Goal: Task Accomplishment & Management: Use online tool/utility

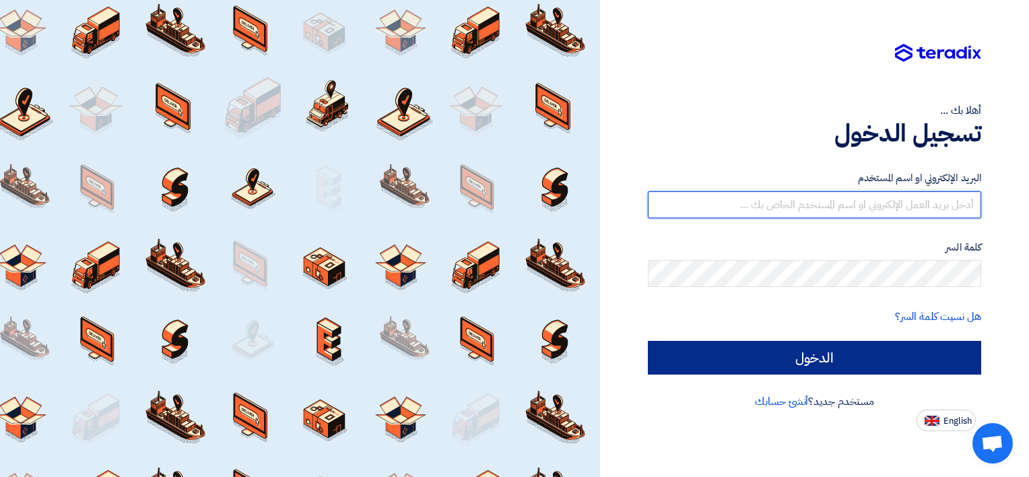
type input "mohamed.sharaf@tkelevator.com"
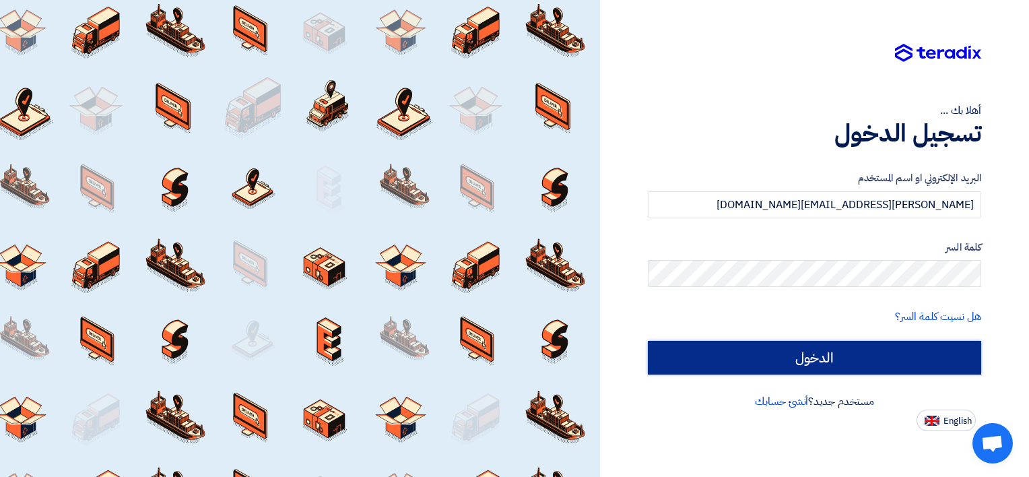
click at [934, 365] on input "الدخول" at bounding box center [814, 358] width 333 height 34
type input "Sign in"
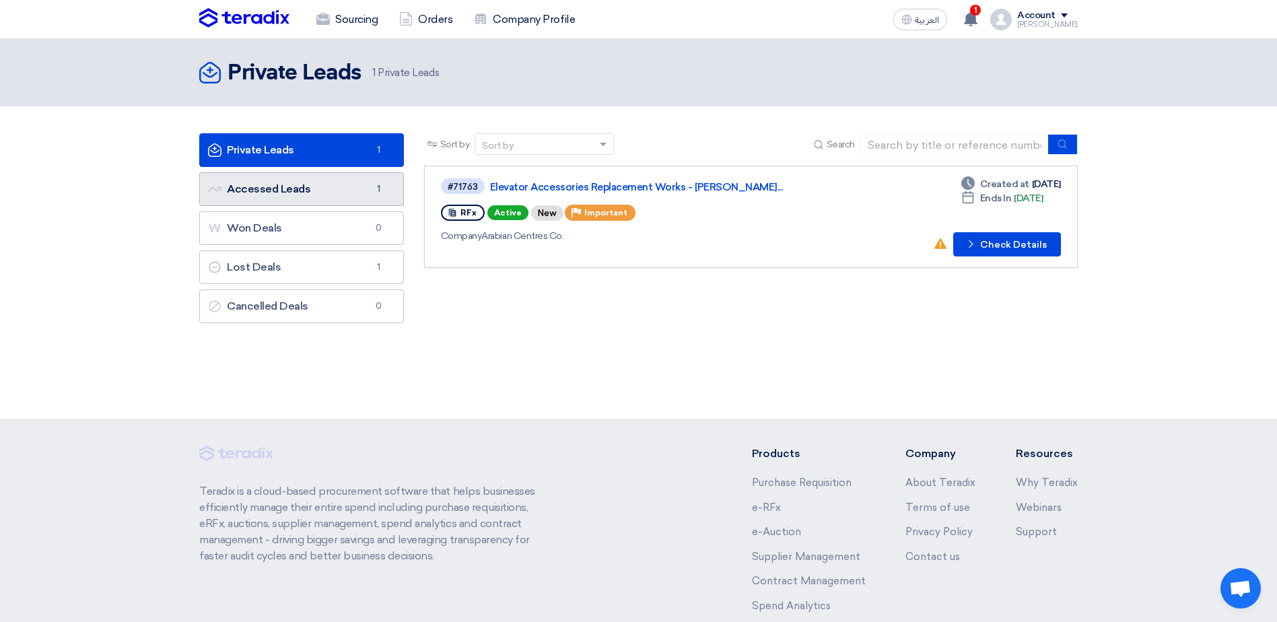
click at [278, 193] on link "Accessed Leads Accessed Leads 1" at bounding box center [301, 189] width 205 height 34
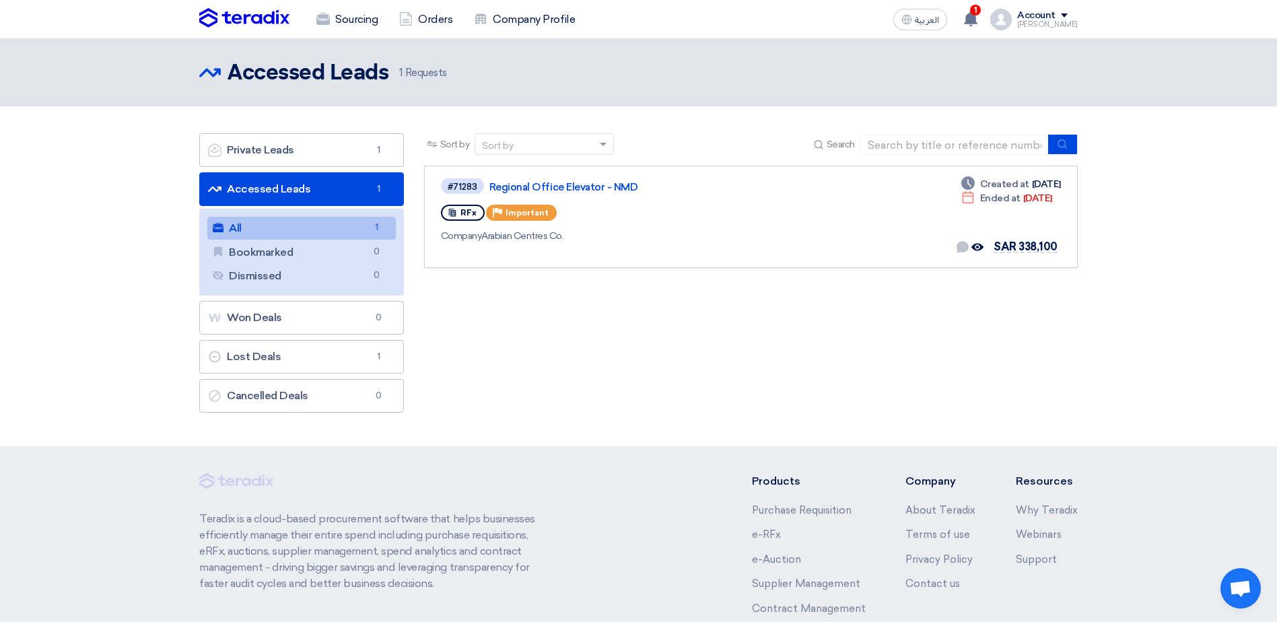
drag, startPoint x: 865, startPoint y: 246, endPoint x: 906, endPoint y: 403, distance: 162.2
click at [906, 403] on section "Private Leads Private Leads 1 Accessed Leads Accessed Leads 1 All All 1 Bookmar…" at bounding box center [638, 276] width 1277 height 340
click at [960, 369] on div "Sort by Sort by Search Category Owner Type" at bounding box center [751, 276] width 674 height 286
click at [282, 153] on link "Private Leads Private Leads 1" at bounding box center [301, 150] width 205 height 34
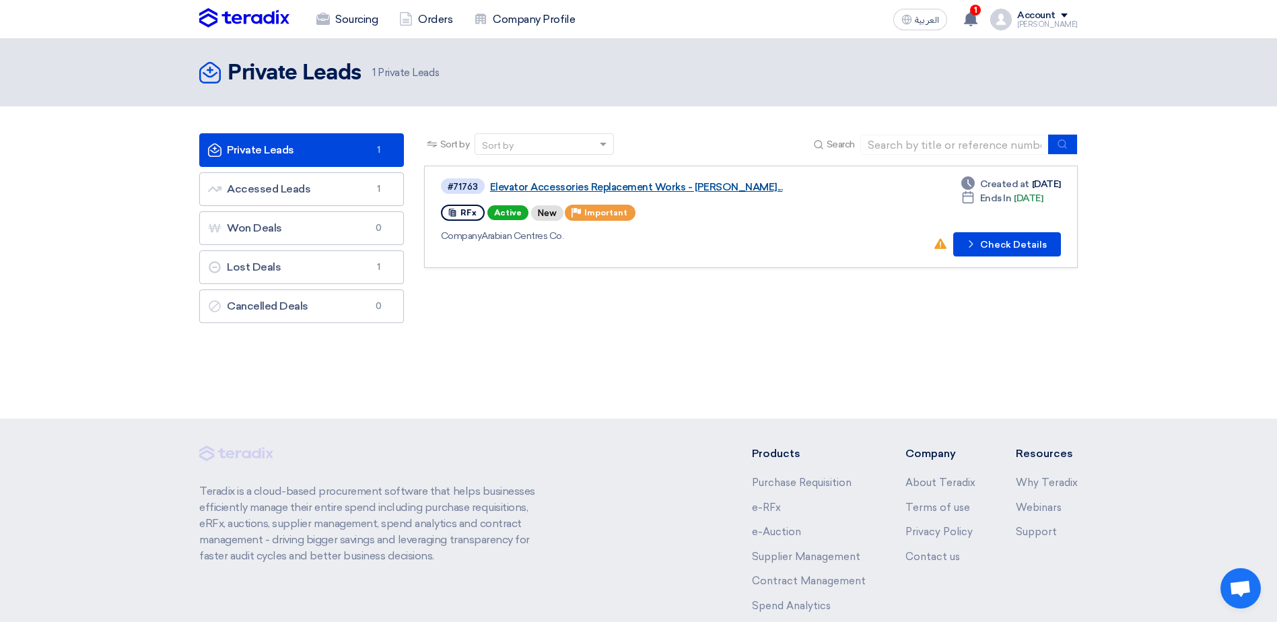
click at [604, 190] on link "Elevator Accessories Replacement Works - Aziz..." at bounding box center [658, 187] width 337 height 12
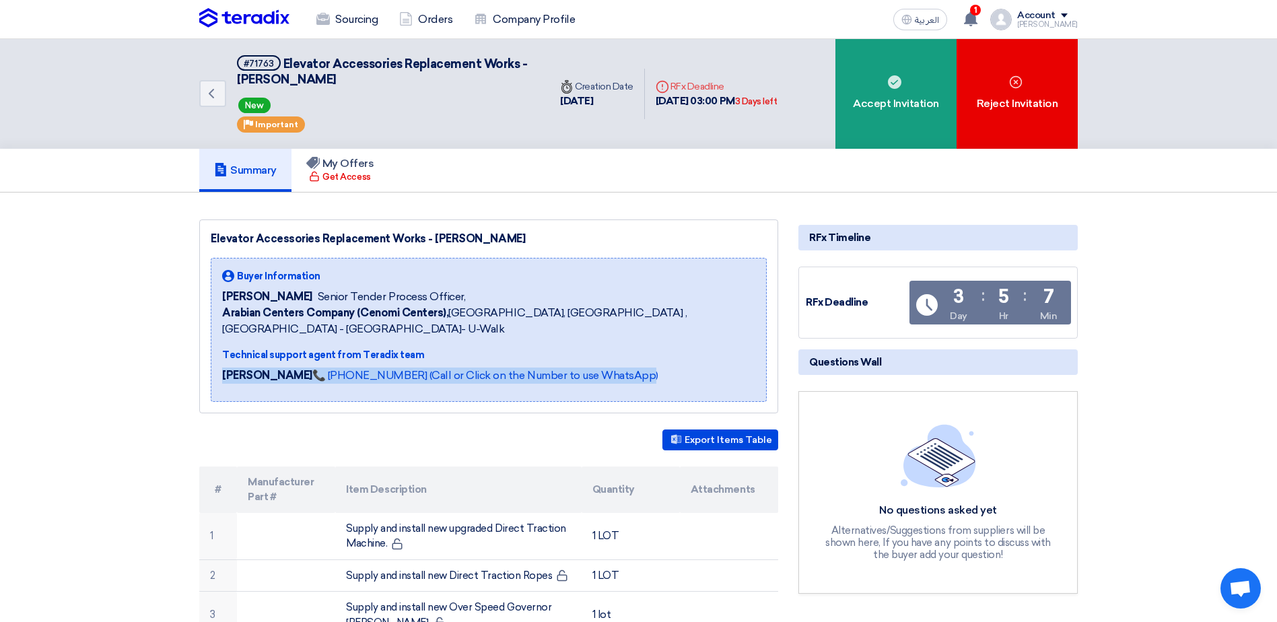
drag, startPoint x: 218, startPoint y: 362, endPoint x: 700, endPoint y: 366, distance: 482.1
click at [700, 366] on div "Buyer Information Dowel Sanchez Senior Tender Process Officer, Arabian Centers …" at bounding box center [489, 330] width 556 height 144
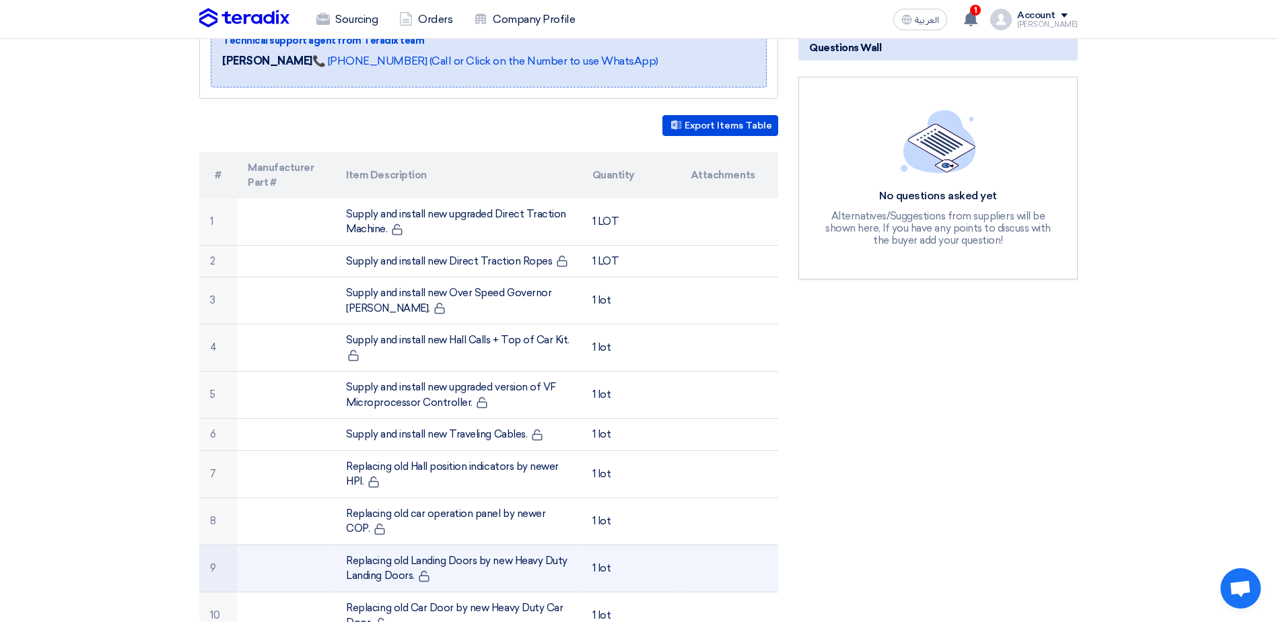
scroll to position [471, 0]
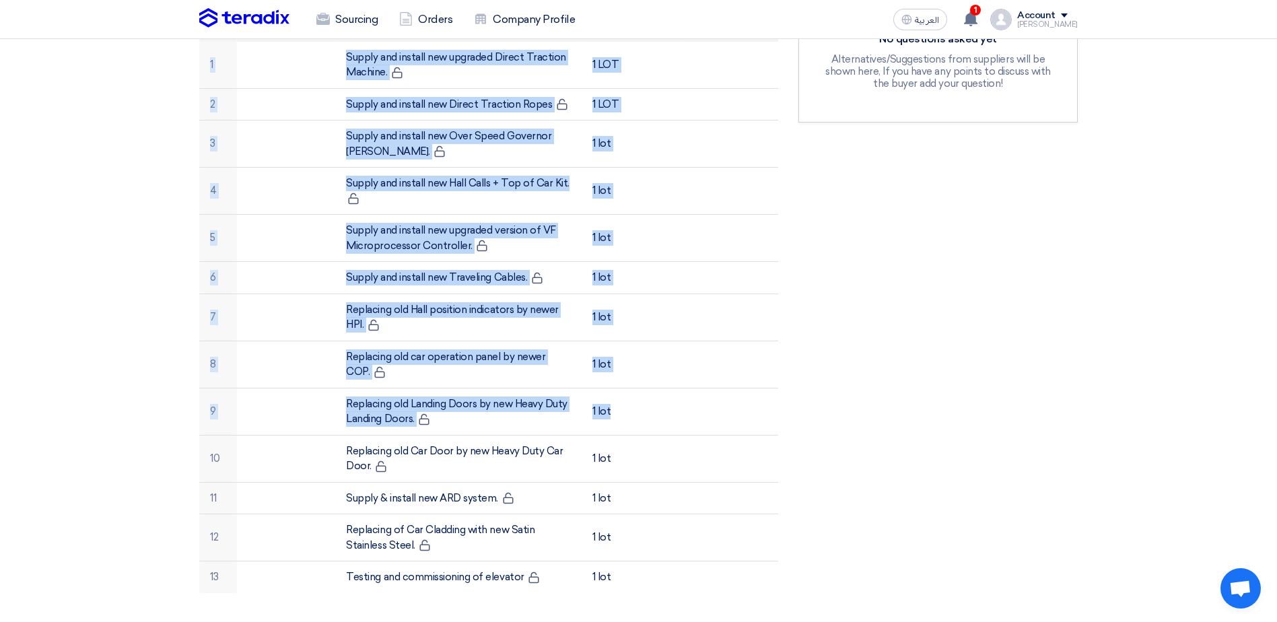
drag, startPoint x: 145, startPoint y: 289, endPoint x: 784, endPoint y: 413, distance: 650.9
click at [784, 413] on section "Elevator Accessories Replacement Works - Aziz Mall Buyer Information Dowel Sanc…" at bounding box center [638, 499] width 1277 height 1557
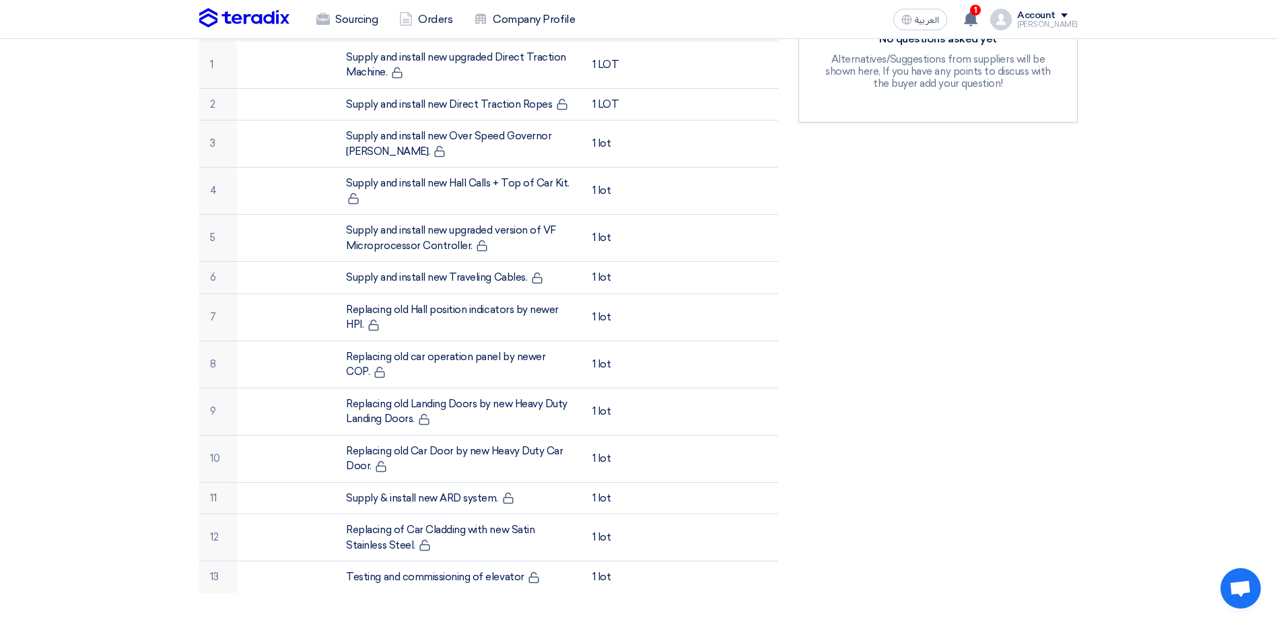
click at [1028, 318] on div "RFx Timeline RFx Deadline Time Remaining 3 Day : 5 Hr : 7 Min Questions Wall No…" at bounding box center [938, 480] width 300 height 1465
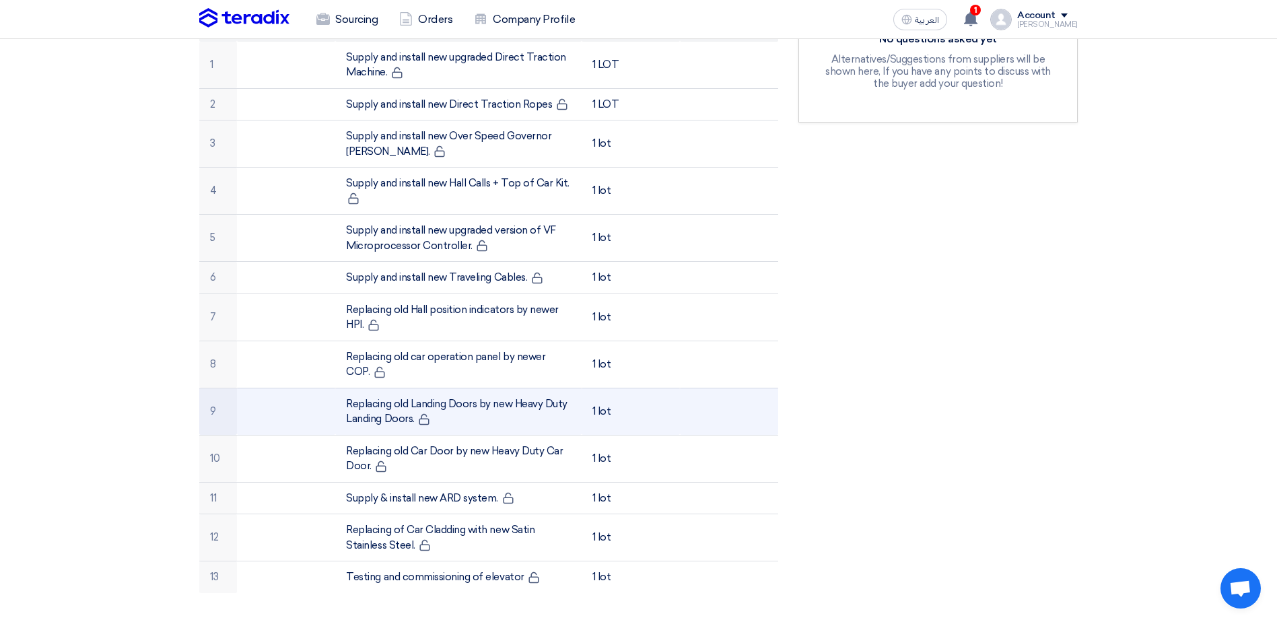
drag, startPoint x: 389, startPoint y: 389, endPoint x: 393, endPoint y: 405, distance: 16.2
click at [393, 405] on td "Replacing old Landing Doors by new Heavy Duty Landing Doors." at bounding box center [458, 411] width 246 height 47
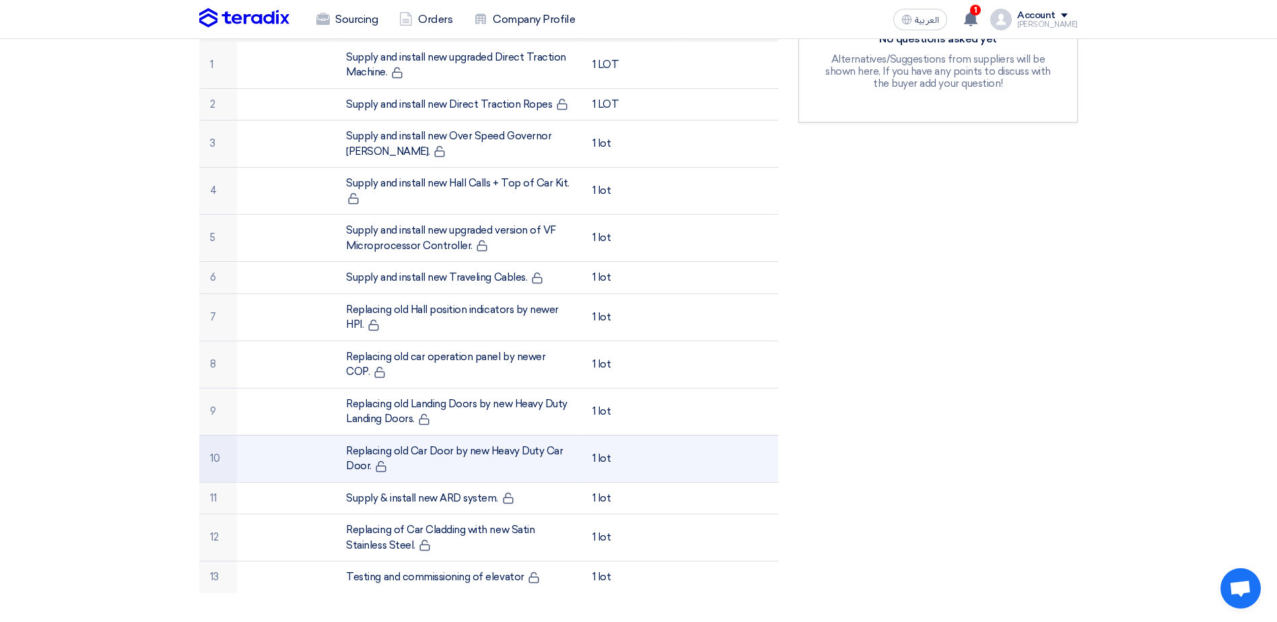
drag, startPoint x: 93, startPoint y: 428, endPoint x: 735, endPoint y: 452, distance: 642.9
click at [662, 452] on section "Elevator Accessories Replacement Works - Aziz Mall Buyer Information Dowel Sanc…" at bounding box center [638, 499] width 1277 height 1557
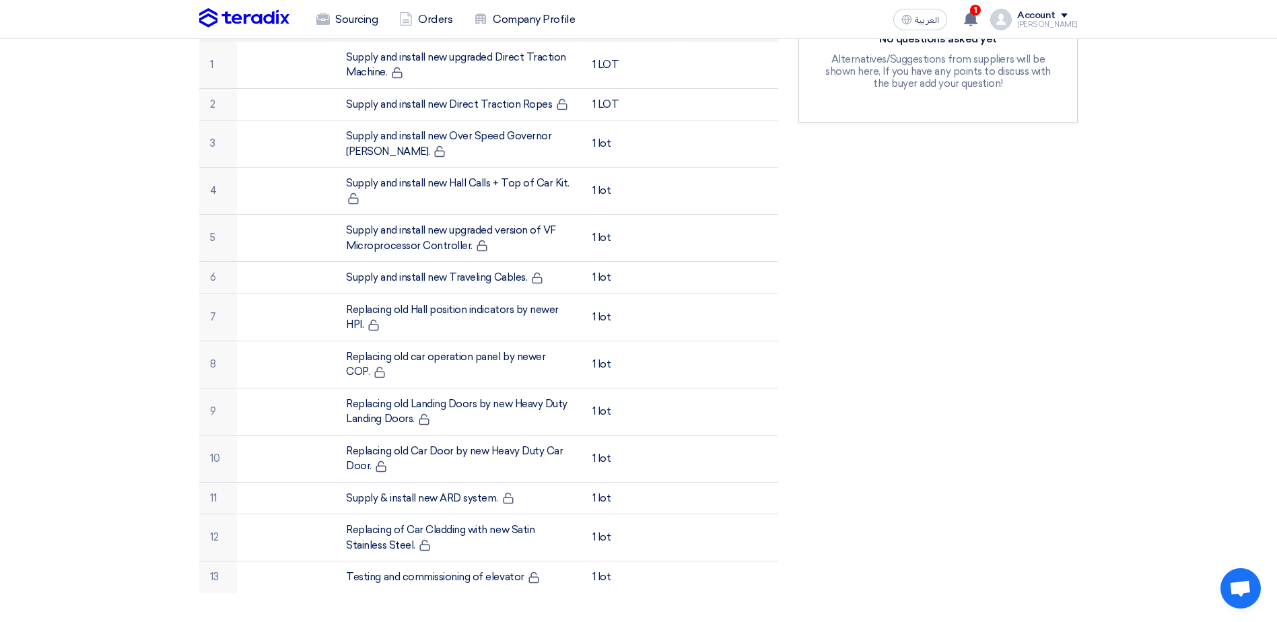
click at [1028, 430] on section "Elevator Accessories Replacement Works - Aziz Mall Buyer Information Dowel Sanc…" at bounding box center [638, 499] width 1277 height 1557
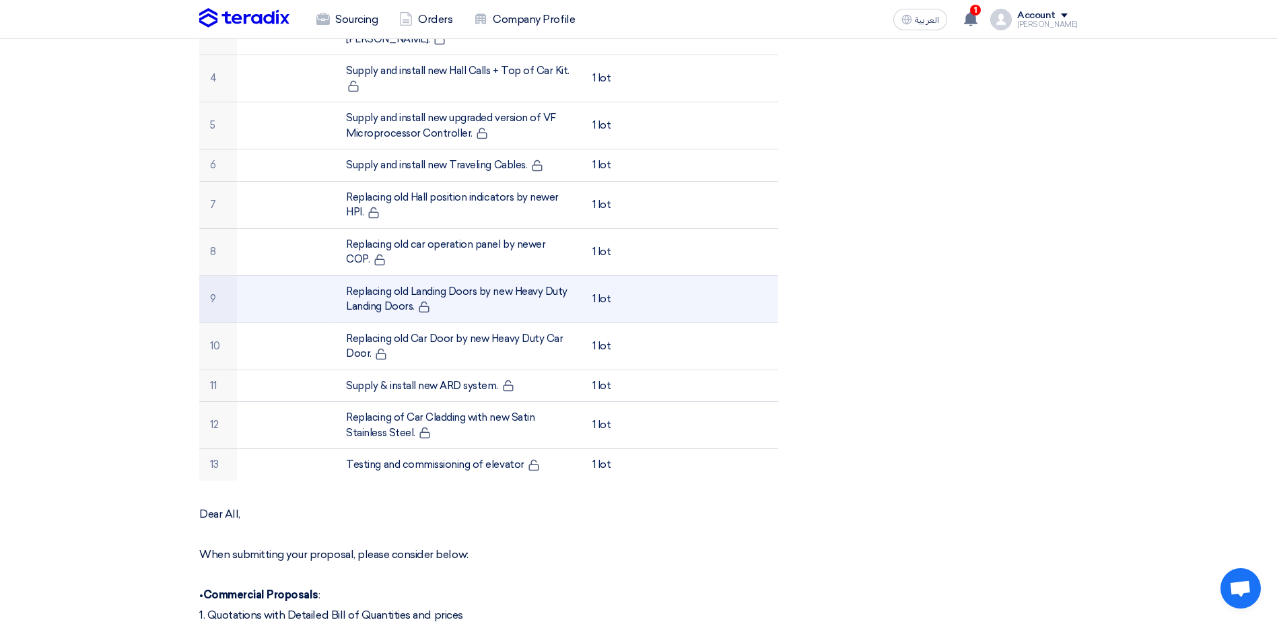
scroll to position [628, 0]
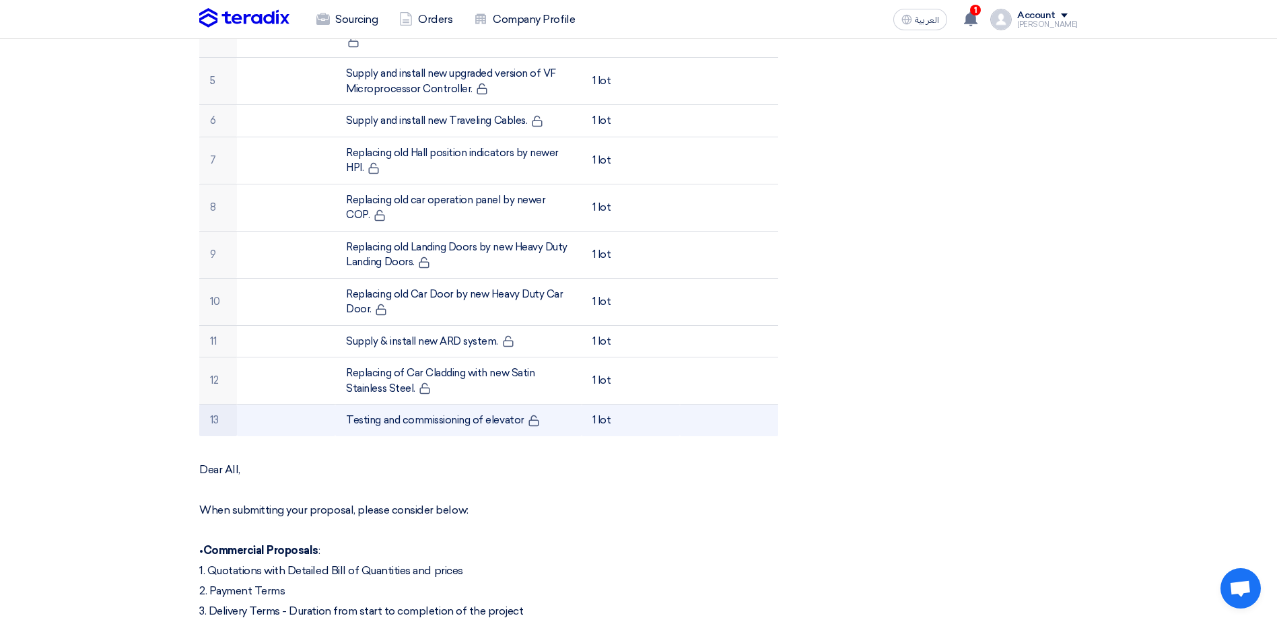
drag, startPoint x: 116, startPoint y: 349, endPoint x: 667, endPoint y: 422, distance: 556.3
click at [577, 411] on section "Elevator Accessories Replacement Works - Aziz Mall Buyer Information Dowel Sanc…" at bounding box center [638, 342] width 1277 height 1557
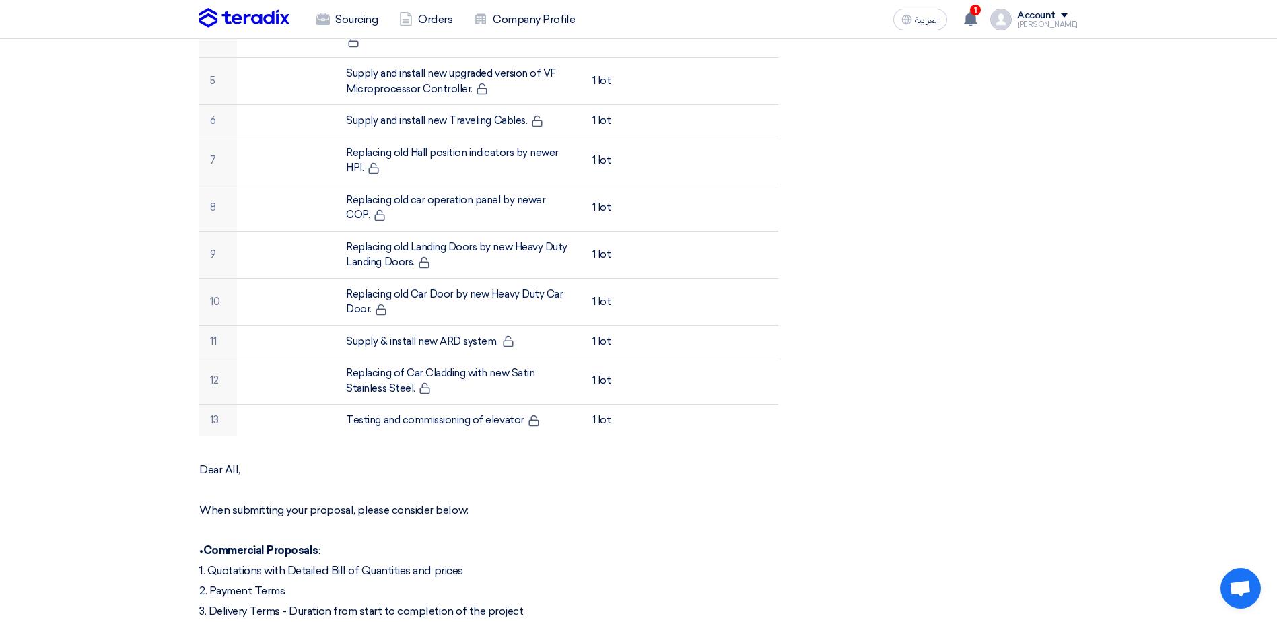
click at [892, 333] on div "RFx Timeline RFx Deadline Time Remaining 3 Day : 5 Hr : 7 Min Questions Wall No…" at bounding box center [938, 323] width 300 height 1465
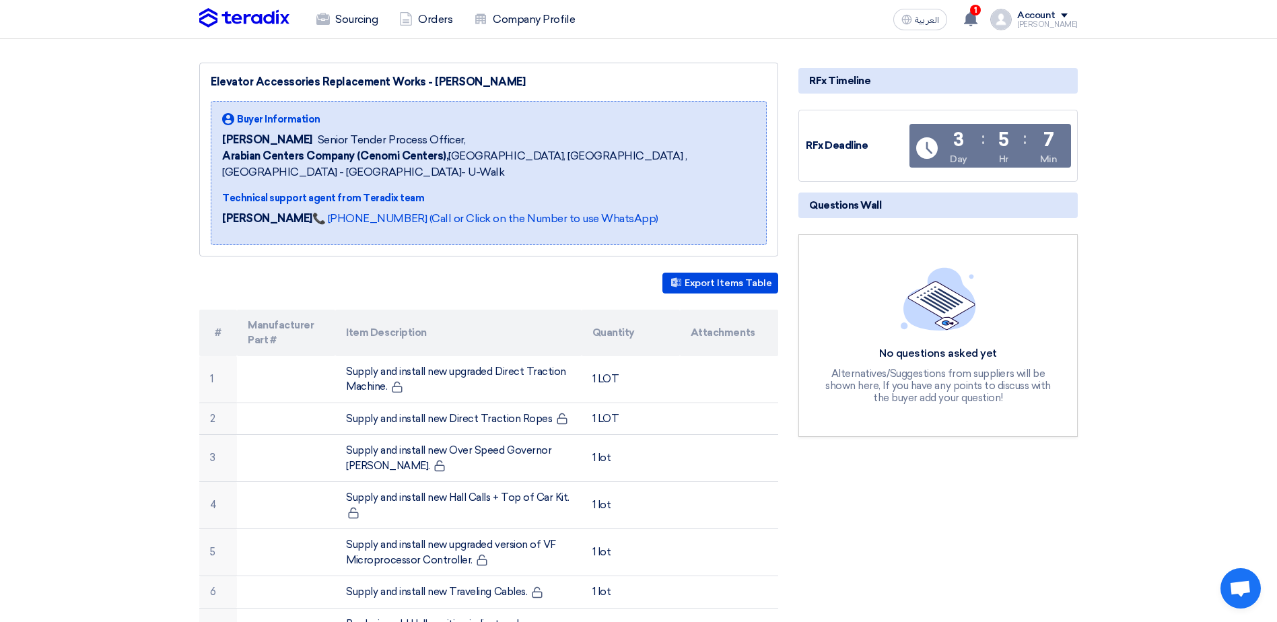
scroll to position [0, 0]
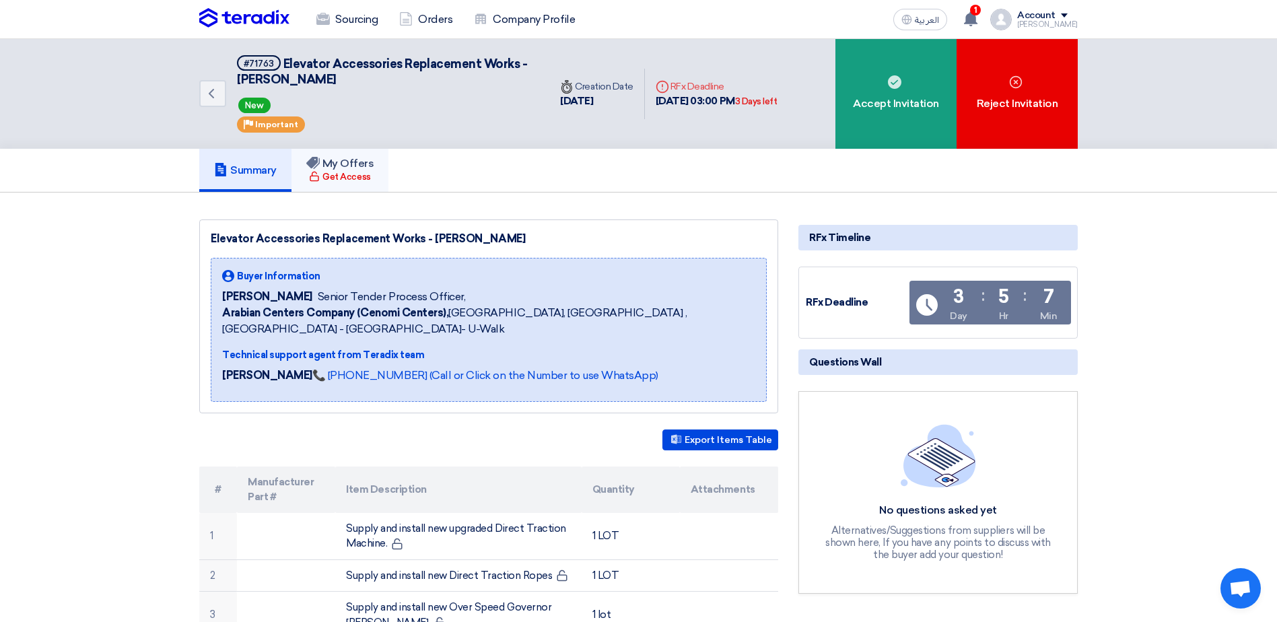
click at [359, 166] on h5 "My Offers" at bounding box center [340, 163] width 68 height 13
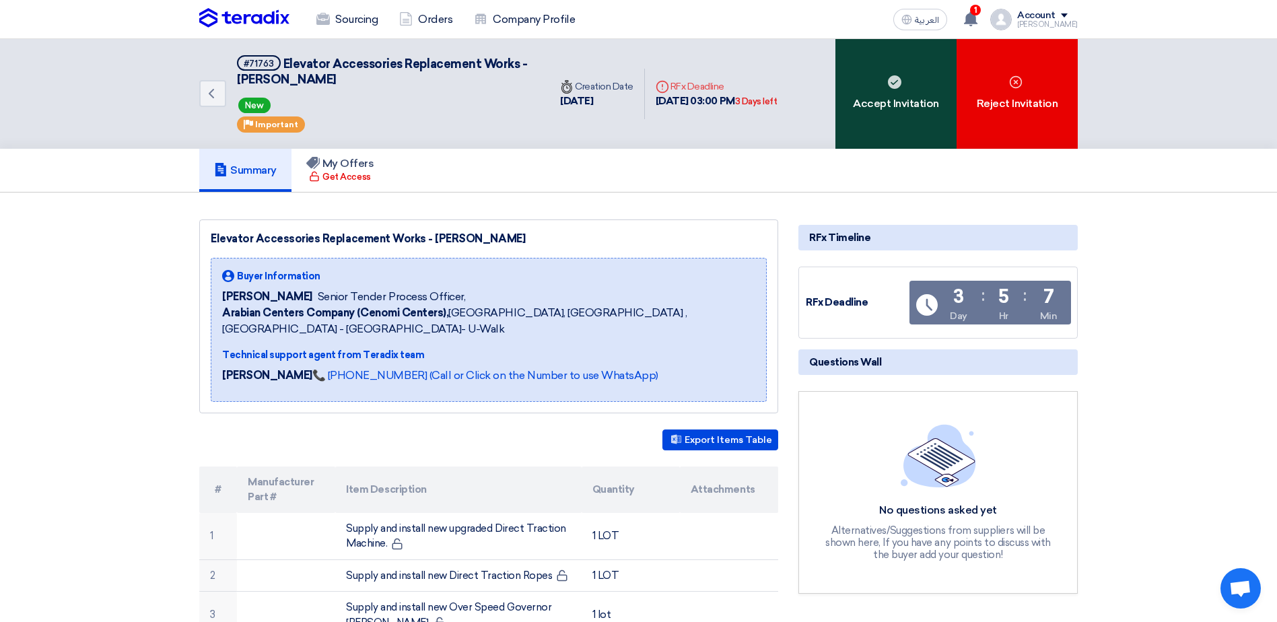
click at [875, 86] on div "Accept Invitation" at bounding box center [896, 94] width 121 height 110
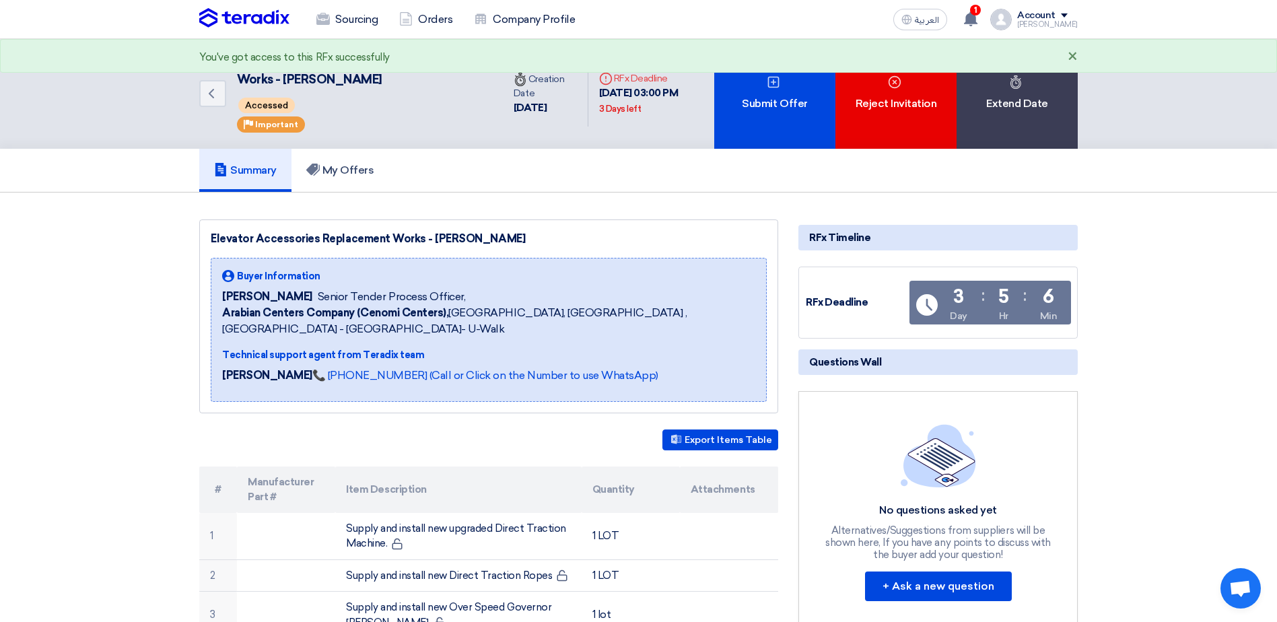
click at [1028, 51] on div "×" at bounding box center [1073, 57] width 10 height 16
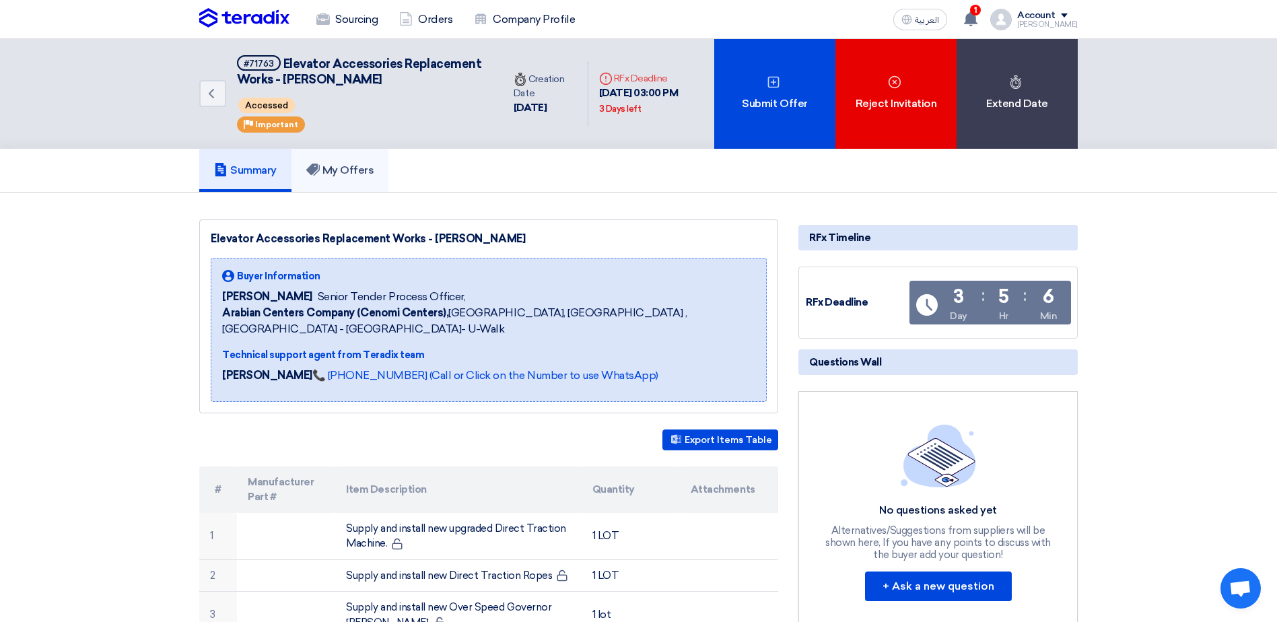
click at [374, 162] on link "My Offers" at bounding box center [341, 170] width 98 height 43
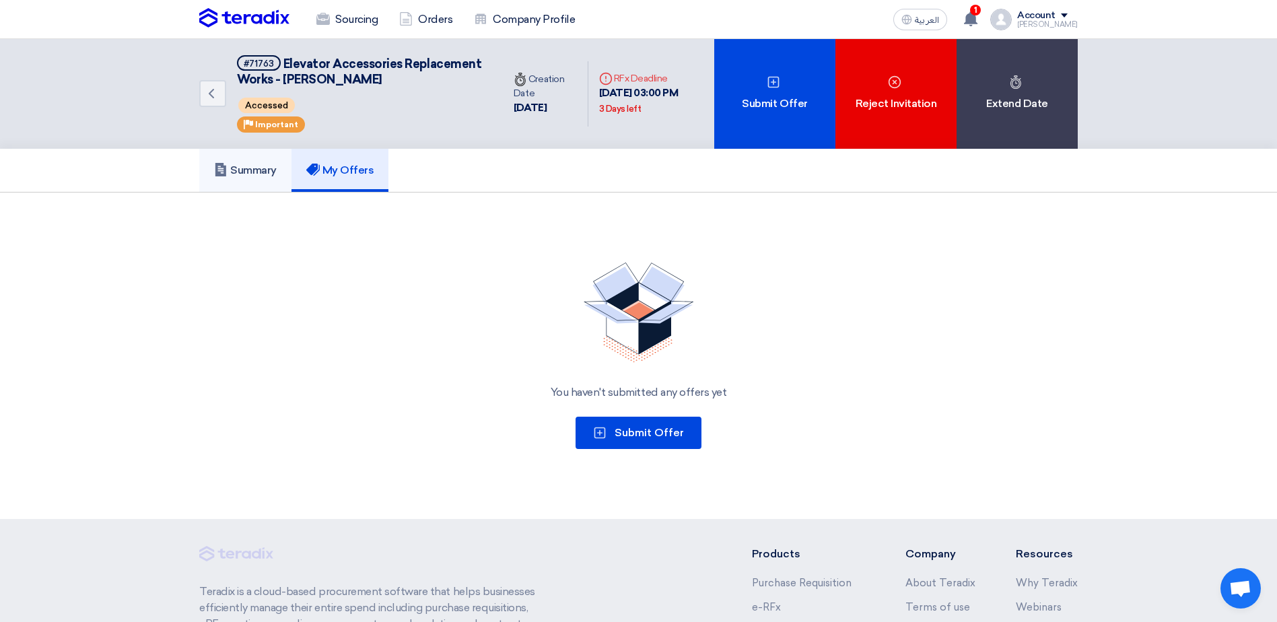
click at [257, 173] on h5 "Summary" at bounding box center [245, 170] width 63 height 13
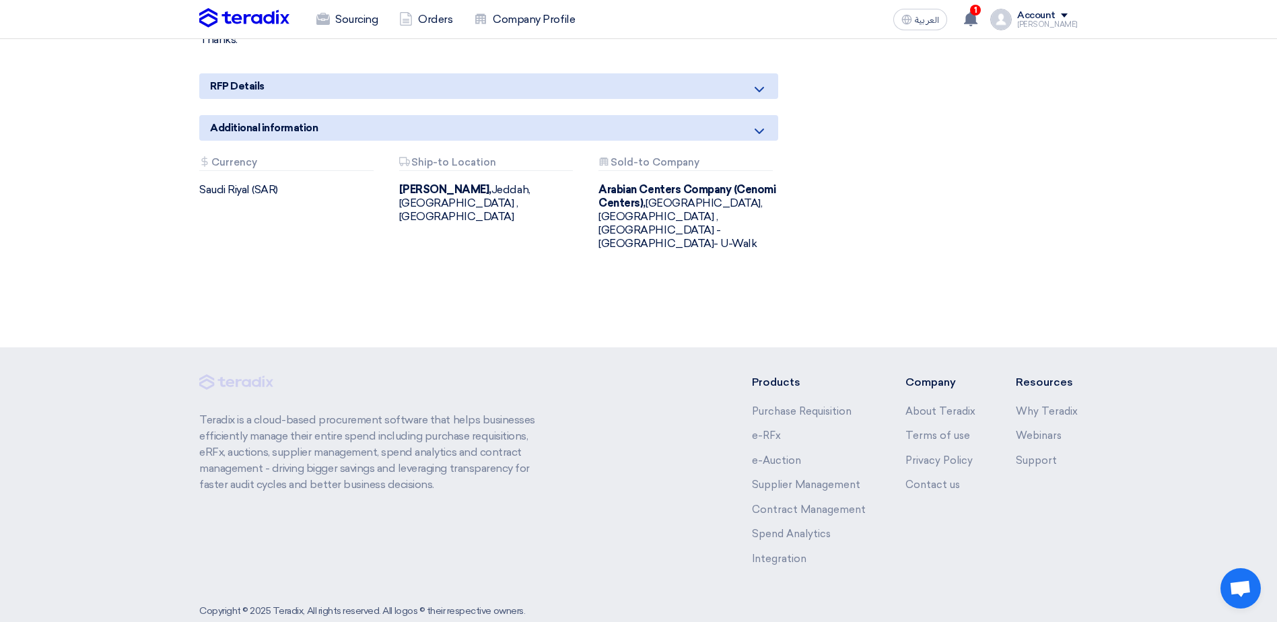
scroll to position [1245, 0]
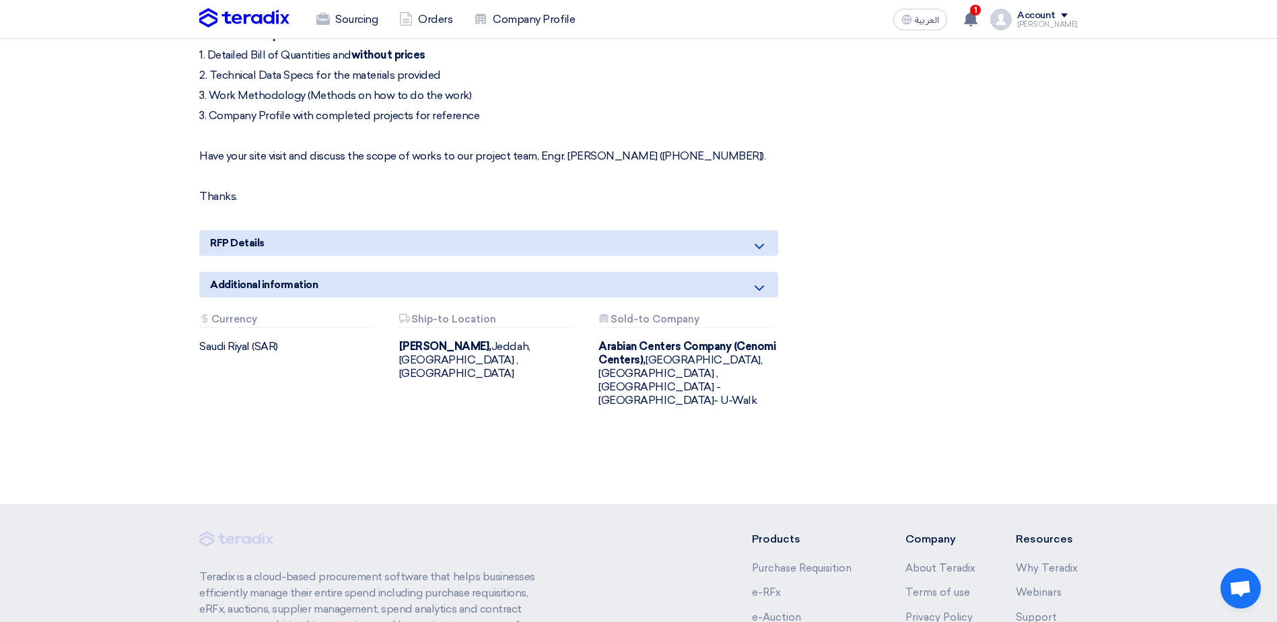
click at [736, 230] on div "RFP Details" at bounding box center [488, 243] width 579 height 26
click at [762, 238] on icon at bounding box center [759, 246] width 16 height 16
click at [760, 280] on icon at bounding box center [759, 288] width 16 height 16
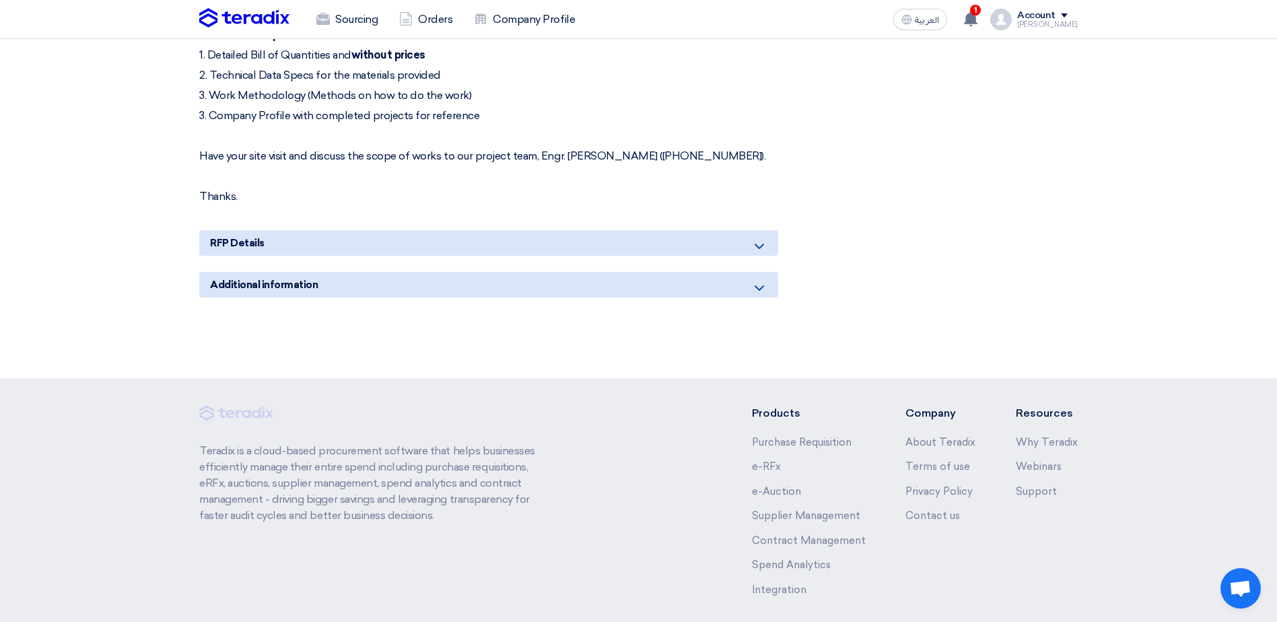
click at [760, 280] on icon at bounding box center [759, 288] width 16 height 16
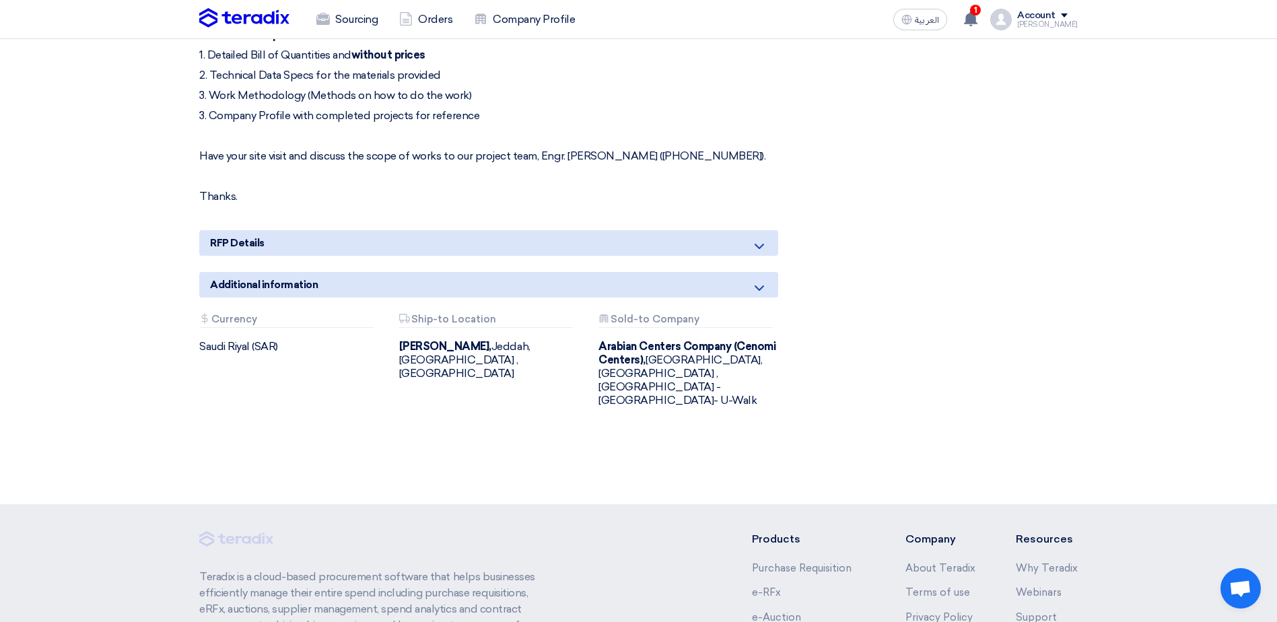
click at [760, 238] on icon at bounding box center [759, 246] width 16 height 16
click at [760, 244] on use at bounding box center [759, 246] width 9 height 5
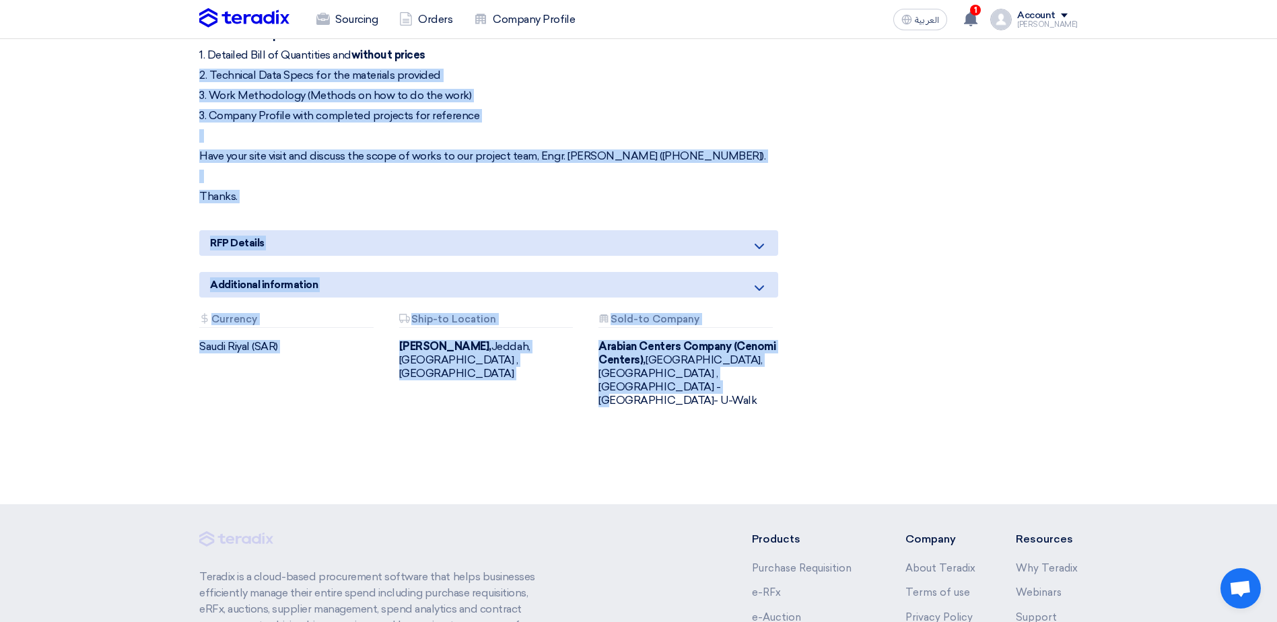
drag, startPoint x: 636, startPoint y: 374, endPoint x: 190, endPoint y: 53, distance: 549.4
click at [302, 91] on div "Dear All, When submitting your proposal, please consider below: • Commercial Pr…" at bounding box center [488, 24] width 579 height 357
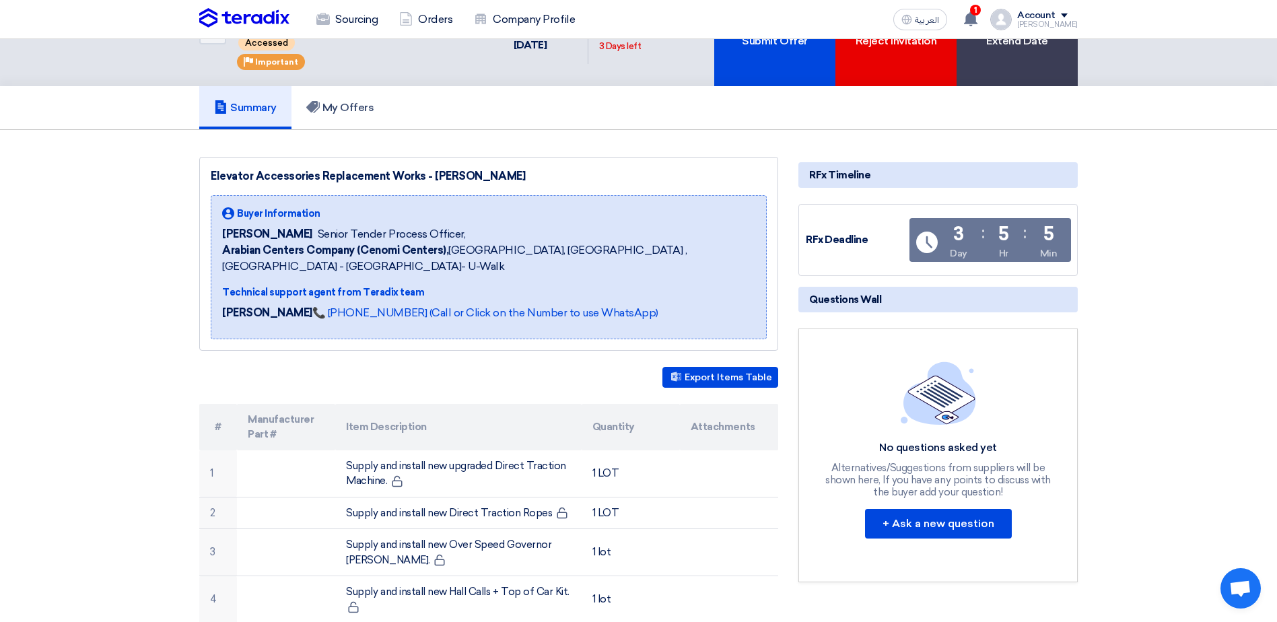
scroll to position [0, 0]
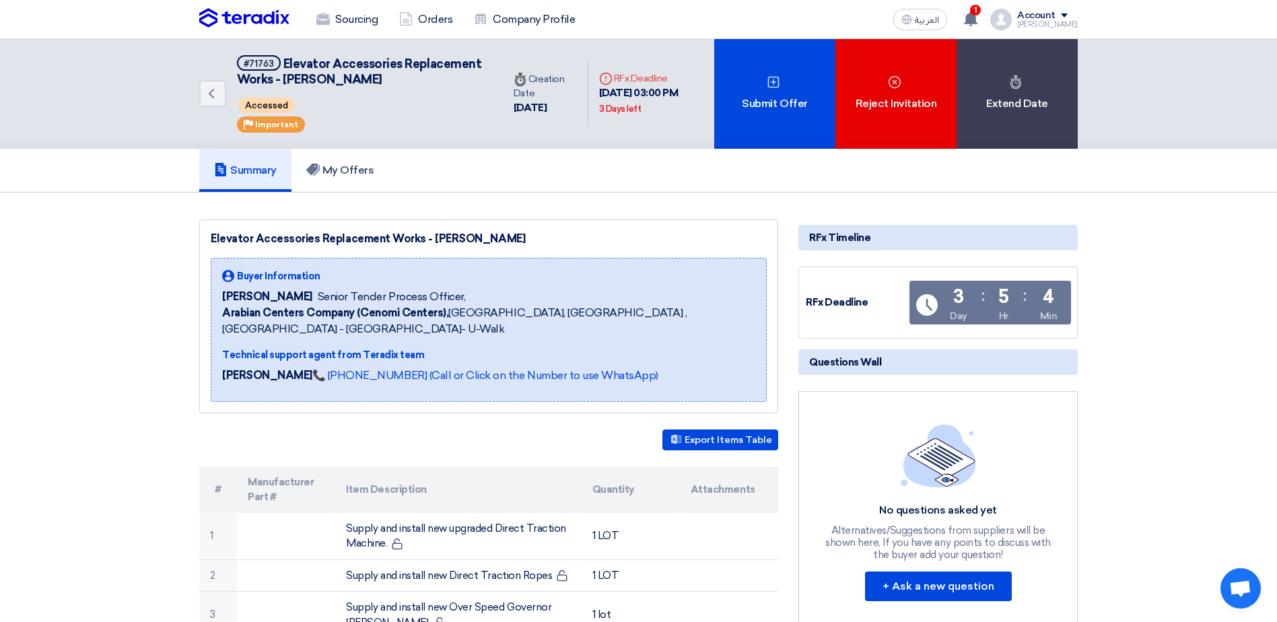
click at [215, 245] on div "Elevator Accessories Replacement Works - Aziz Mall" at bounding box center [489, 239] width 556 height 16
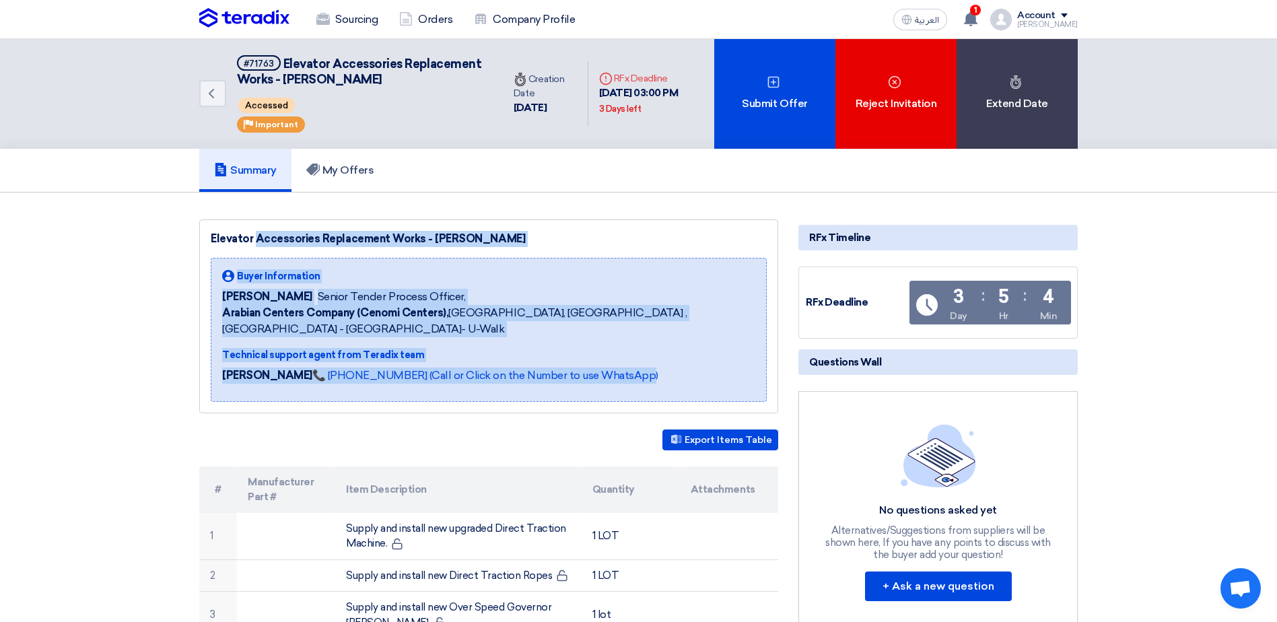
drag, startPoint x: 209, startPoint y: 234, endPoint x: 686, endPoint y: 362, distance: 493.4
click at [664, 359] on div "Elevator Accessories Replacement Works - Aziz Mall Buyer Information Dowel Sanc…" at bounding box center [488, 317] width 579 height 194
click at [696, 368] on div "Rawan Wesam 📞 +201126222664 (Call or Click on the Number to use WhatsApp)" at bounding box center [488, 379] width 533 height 23
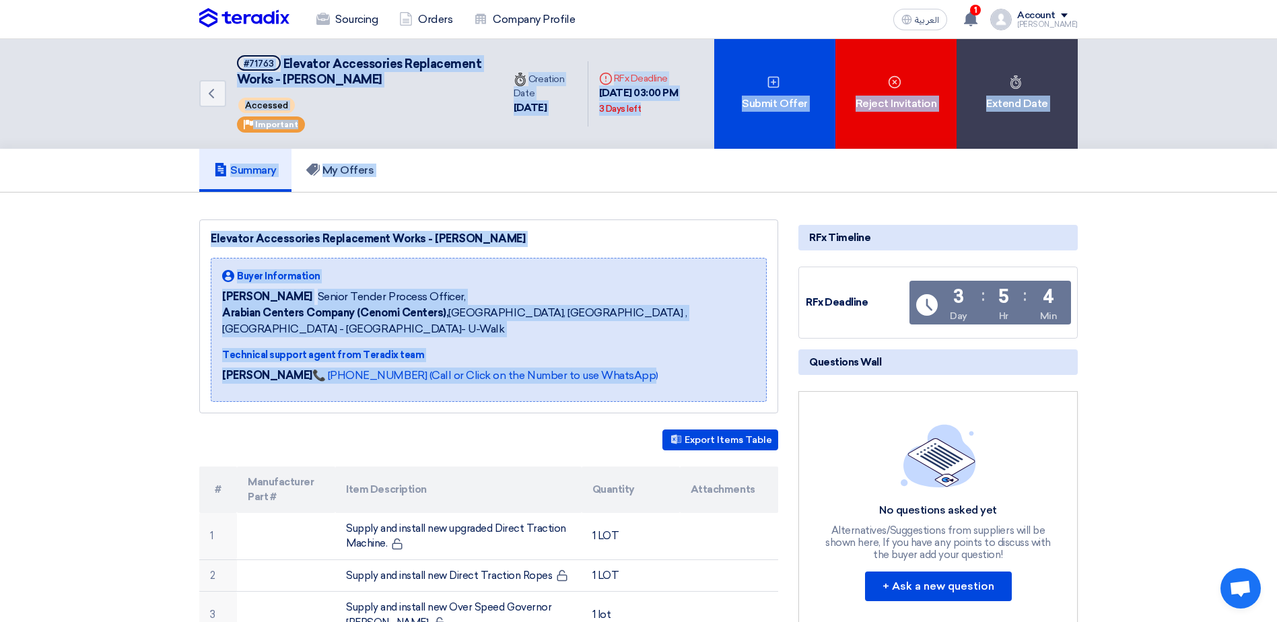
drag, startPoint x: 718, startPoint y: 381, endPoint x: 188, endPoint y: 98, distance: 601.3
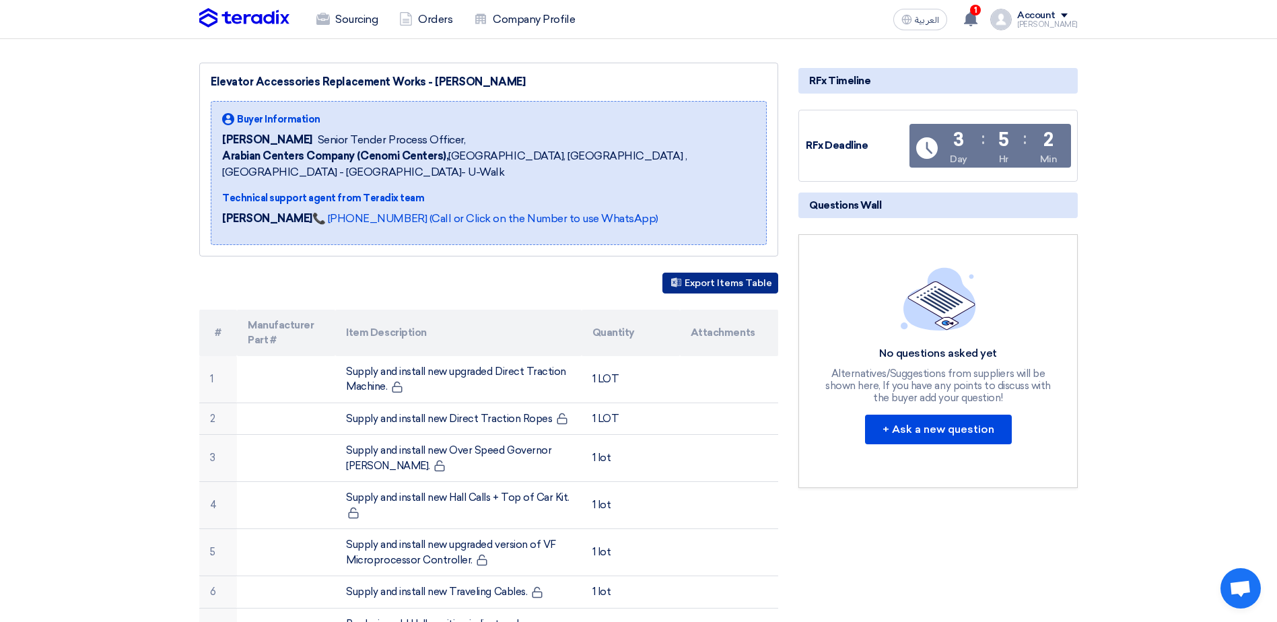
click at [712, 273] on button "Export Items Table" at bounding box center [721, 283] width 116 height 21
click at [370, 273] on div "Export Items Table" at bounding box center [488, 283] width 579 height 21
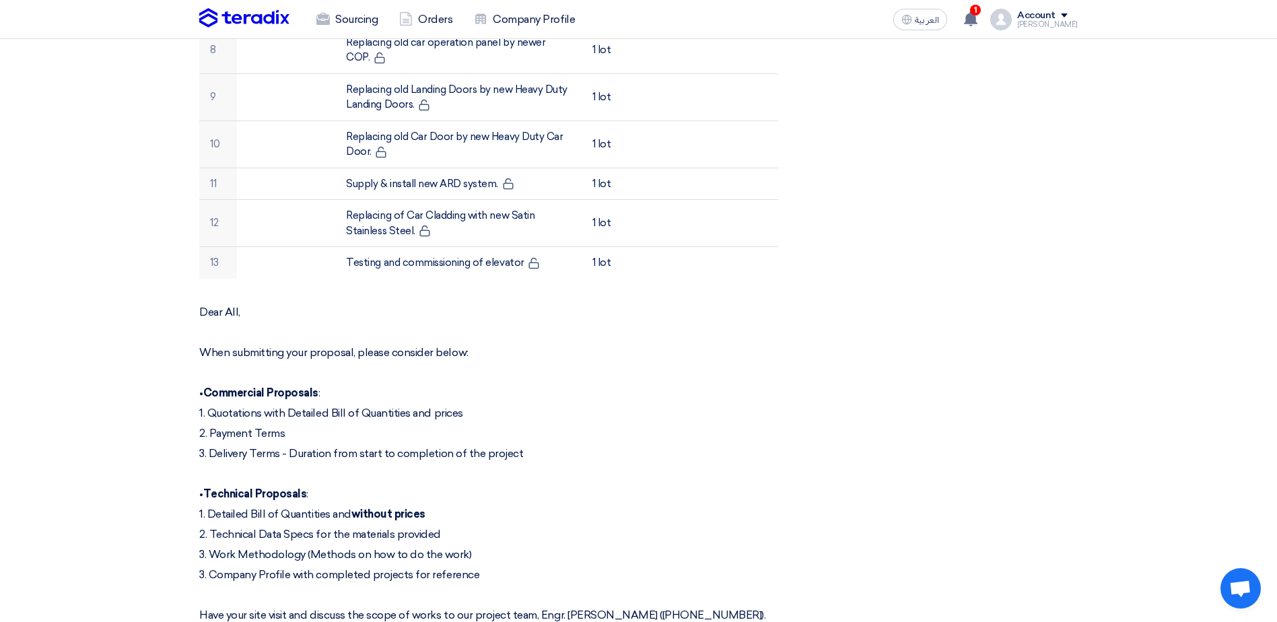
scroll to position [943, 0]
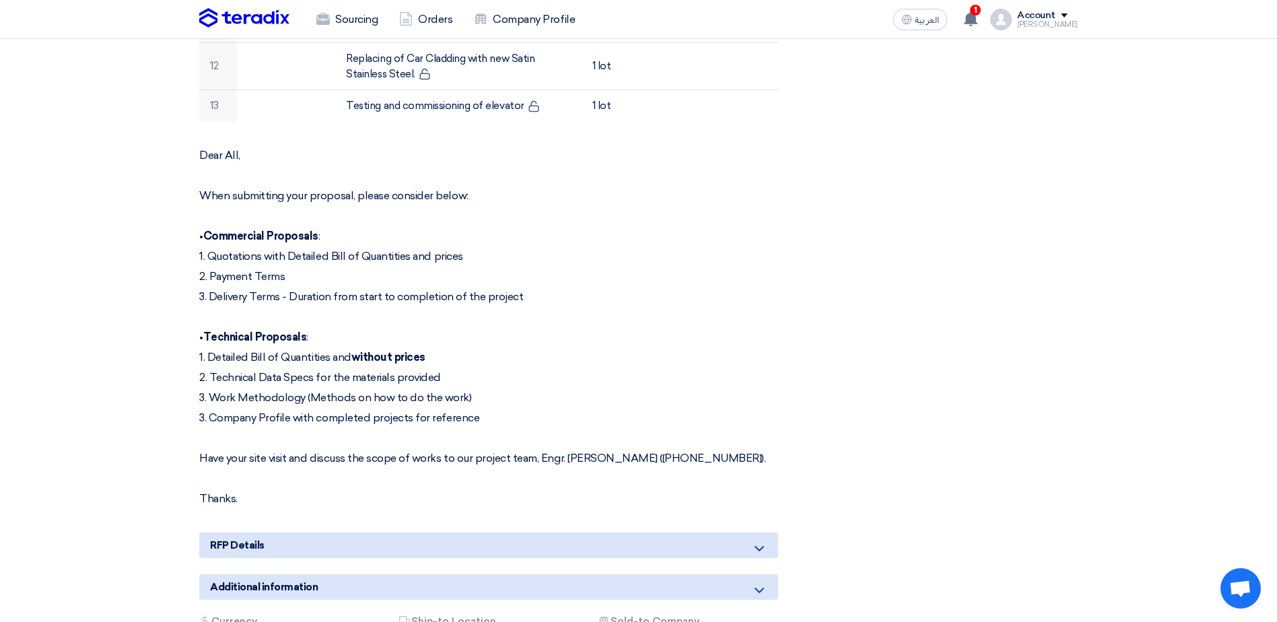
drag, startPoint x: 234, startPoint y: 237, endPoint x: 614, endPoint y: 358, distance: 398.4
click at [614, 358] on div "Dear All, When submitting your proposal, please consider below: • Commercial Pr…" at bounding box center [488, 327] width 579 height 357
click at [331, 351] on p "1. Detailed Bill of Quantities and without prices" at bounding box center [488, 357] width 579 height 13
click at [285, 351] on p "1. Detailed Bill of Quantities and without prices" at bounding box center [488, 357] width 579 height 13
drag, startPoint x: 244, startPoint y: 341, endPoint x: 401, endPoint y: 341, distance: 157.6
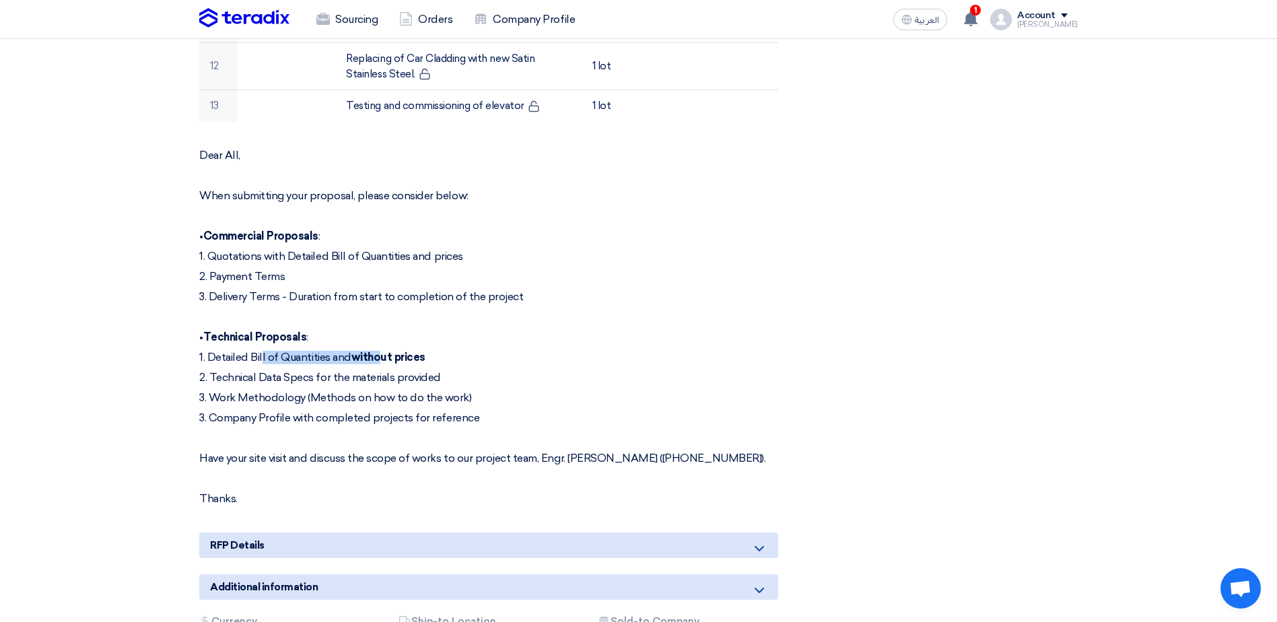
click at [401, 351] on p "1. Detailed Bill of Quantities and without prices" at bounding box center [488, 357] width 579 height 13
click at [296, 368] on div "Dear All, When submitting your proposal, please consider below: • Commercial Pr…" at bounding box center [488, 327] width 579 height 357
drag, startPoint x: 225, startPoint y: 356, endPoint x: 493, endPoint y: 372, distance: 268.5
click at [502, 376] on div "Dear All, When submitting your proposal, please consider below: • Commercial Pr…" at bounding box center [488, 327] width 579 height 357
click at [493, 372] on div "Dear All, When submitting your proposal, please consider below: • Commercial Pr…" at bounding box center [488, 327] width 579 height 357
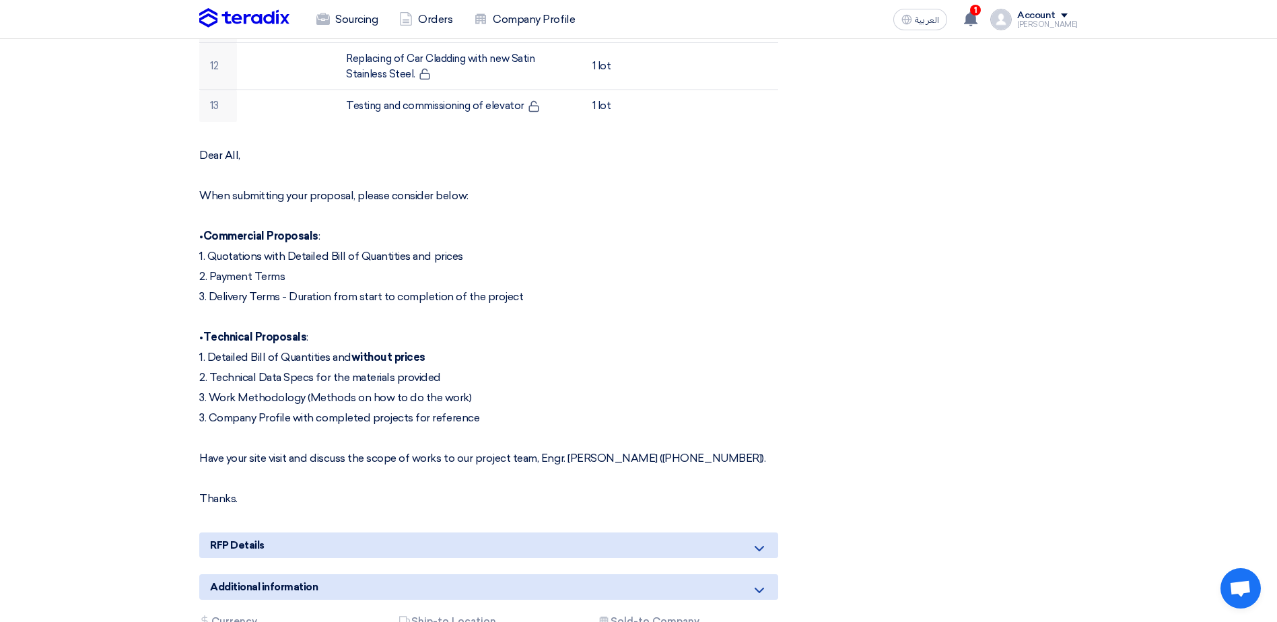
drag, startPoint x: 459, startPoint y: 389, endPoint x: 544, endPoint y: 402, distance: 85.9
click at [544, 402] on div "Dear All, When submitting your proposal, please consider below: • Commercial Pr…" at bounding box center [488, 327] width 579 height 357
click at [528, 411] on p "3. Company Profile with completed projects for reference" at bounding box center [488, 417] width 579 height 13
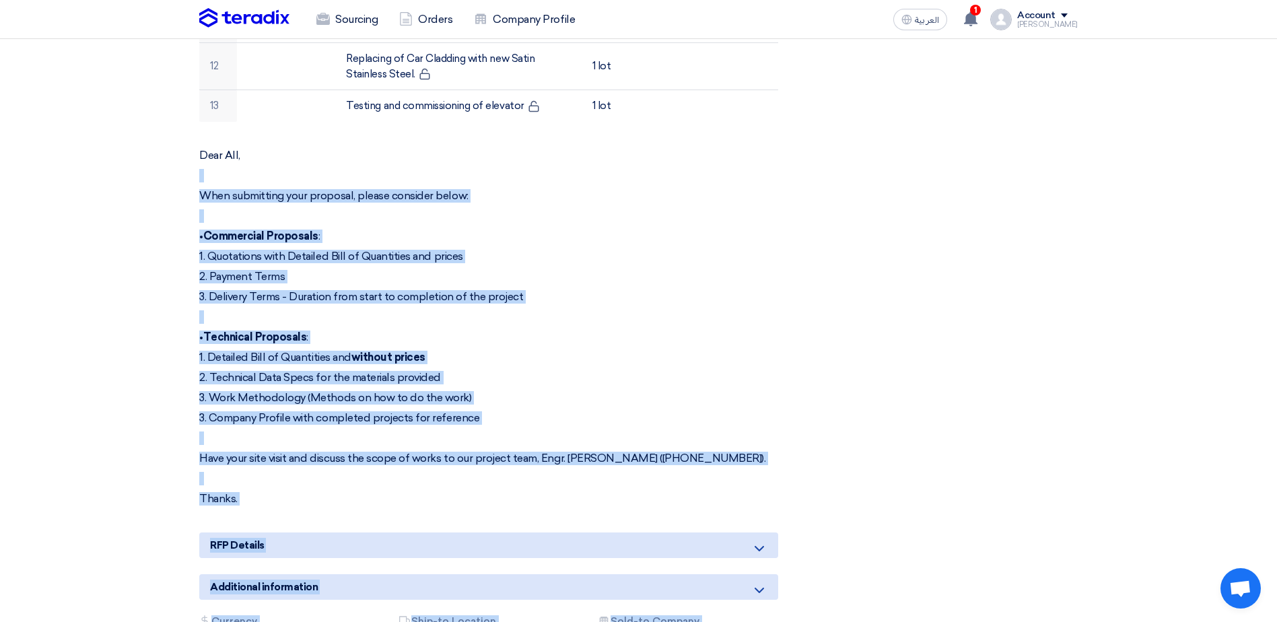
drag, startPoint x: 818, startPoint y: 465, endPoint x: 172, endPoint y: 165, distance: 712.5
click at [172, 164] on section "Elevator Accessories Replacement Works - Aziz Mall Buyer Information Dowel Sanc…" at bounding box center [638, 28] width 1277 height 1557
click at [598, 371] on p "2. Technical Data Specs for the materials provided" at bounding box center [488, 377] width 579 height 13
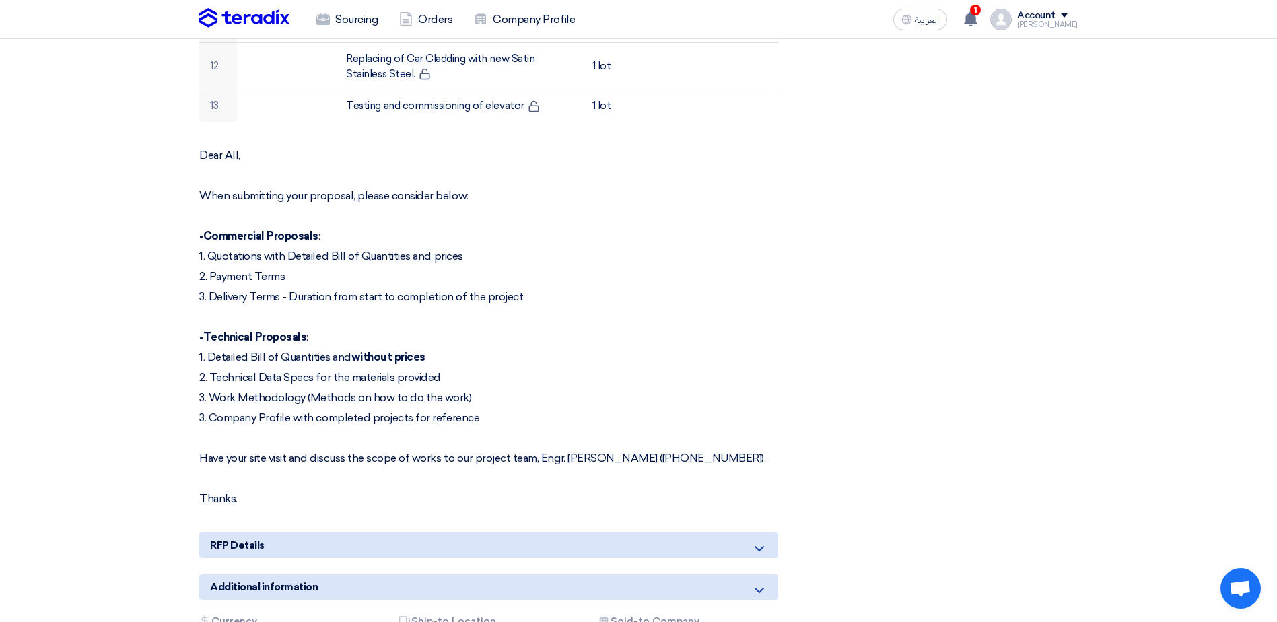
click at [492, 292] on div "Dear All, When submitting your proposal, please consider below: • Commercial Pr…" at bounding box center [488, 327] width 579 height 357
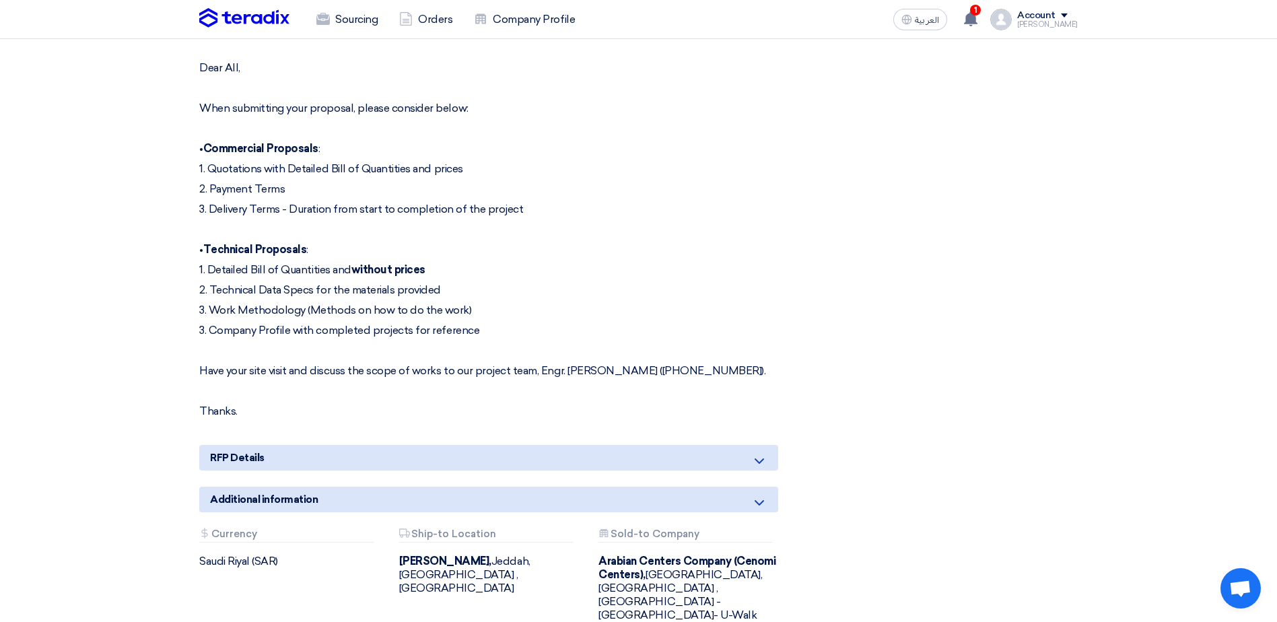
scroll to position [1026, 0]
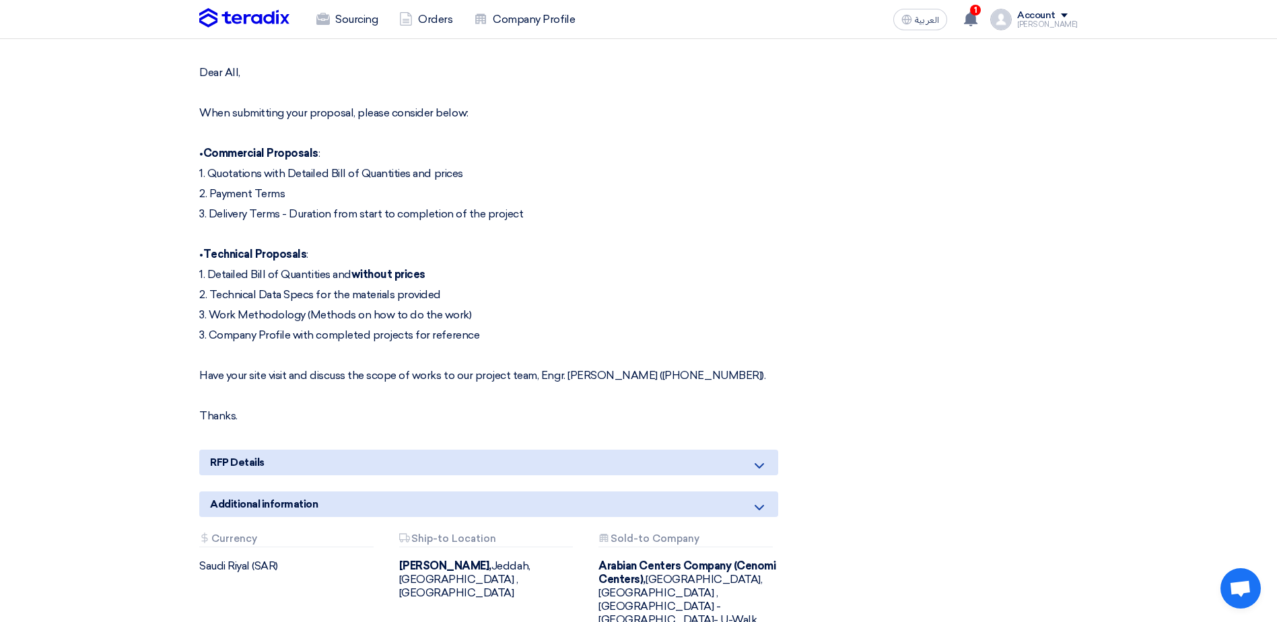
click at [518, 306] on div "Dear All, When submitting your proposal, please consider below: • Commercial Pr…" at bounding box center [488, 244] width 579 height 357
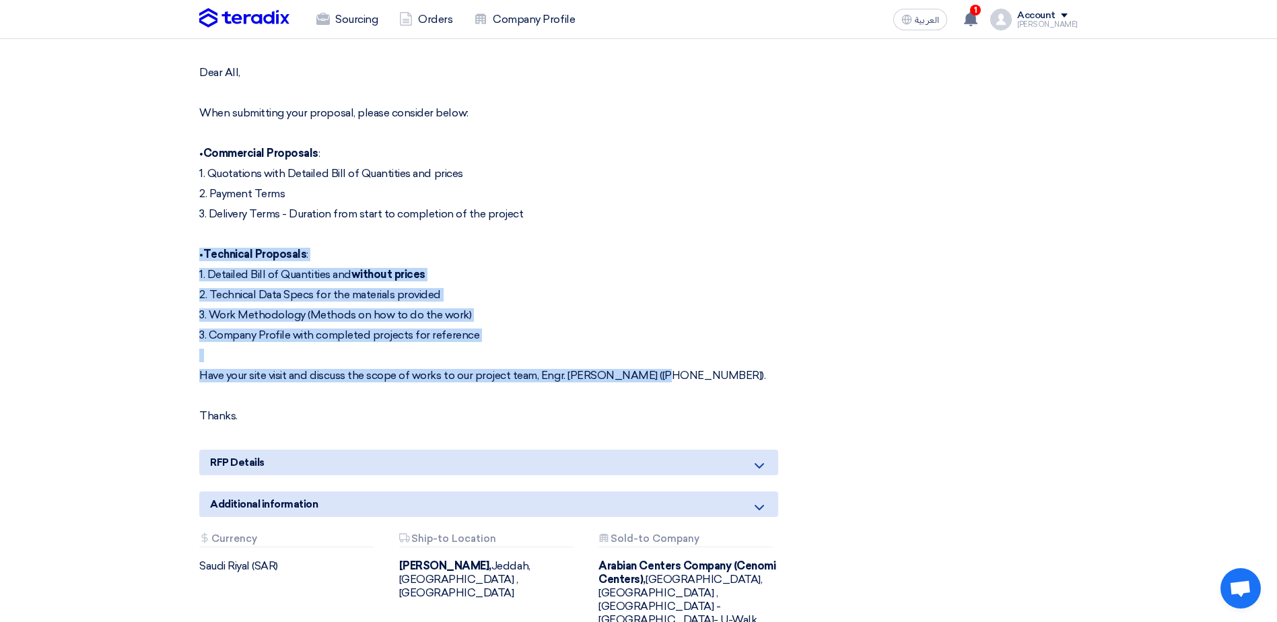
drag, startPoint x: 413, startPoint y: 210, endPoint x: 661, endPoint y: 367, distance: 293.9
click at [661, 367] on div "Dear All, When submitting your proposal, please consider below: • Commercial Pr…" at bounding box center [488, 244] width 579 height 357
click at [530, 309] on div "Dear All, When submitting your proposal, please consider below: • Commercial Pr…" at bounding box center [488, 244] width 579 height 357
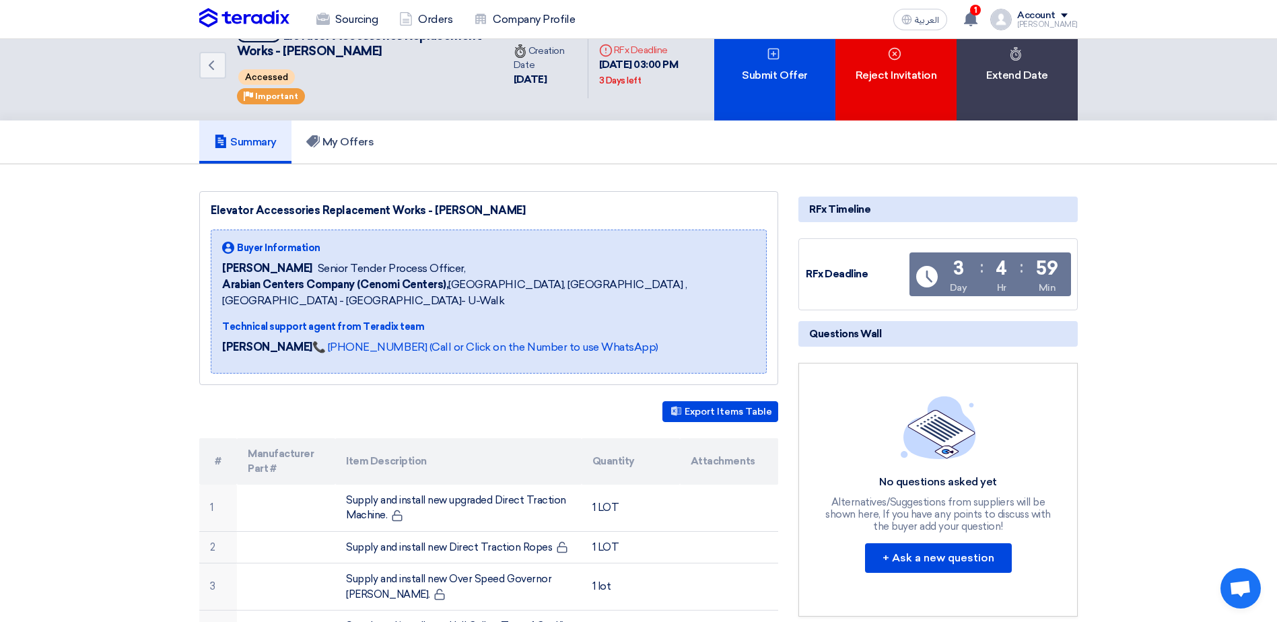
scroll to position [0, 0]
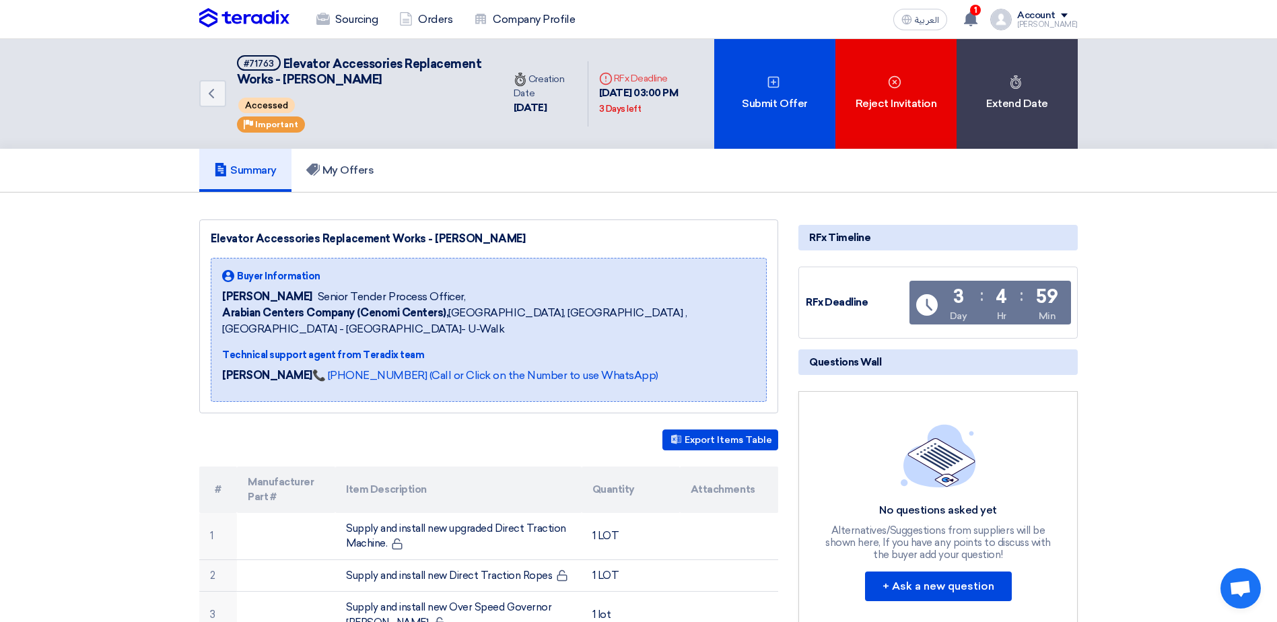
click at [244, 11] on img at bounding box center [244, 18] width 90 height 20
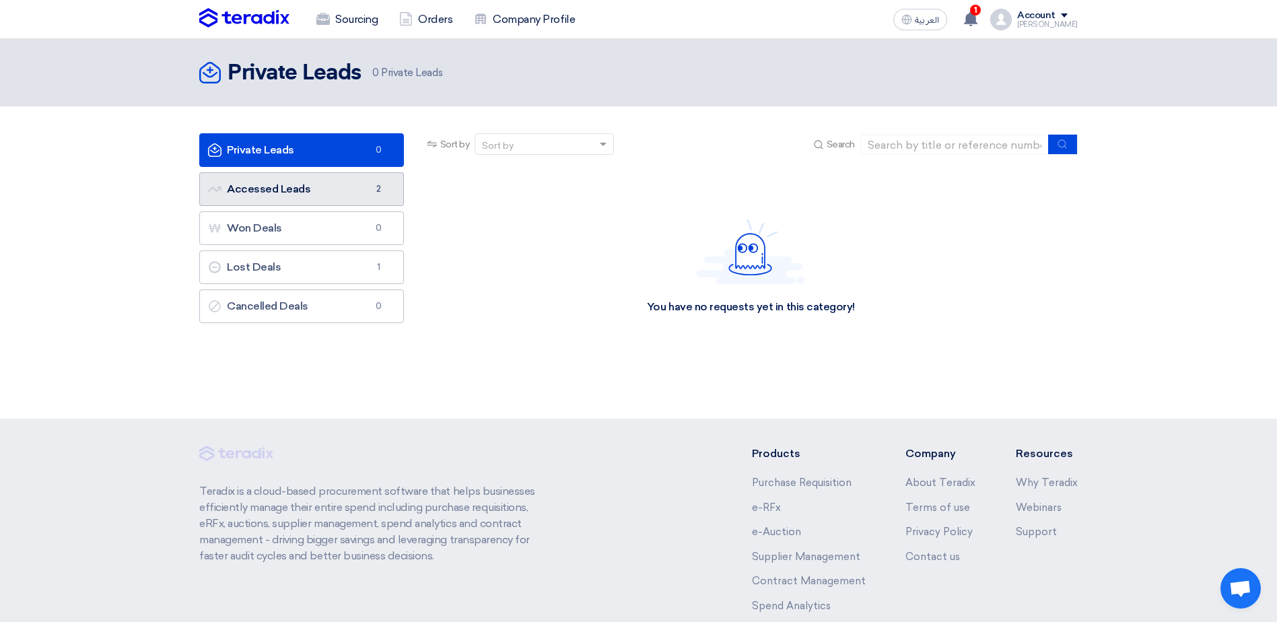
click at [288, 188] on link "Accessed Leads Accessed Leads 2" at bounding box center [301, 189] width 205 height 34
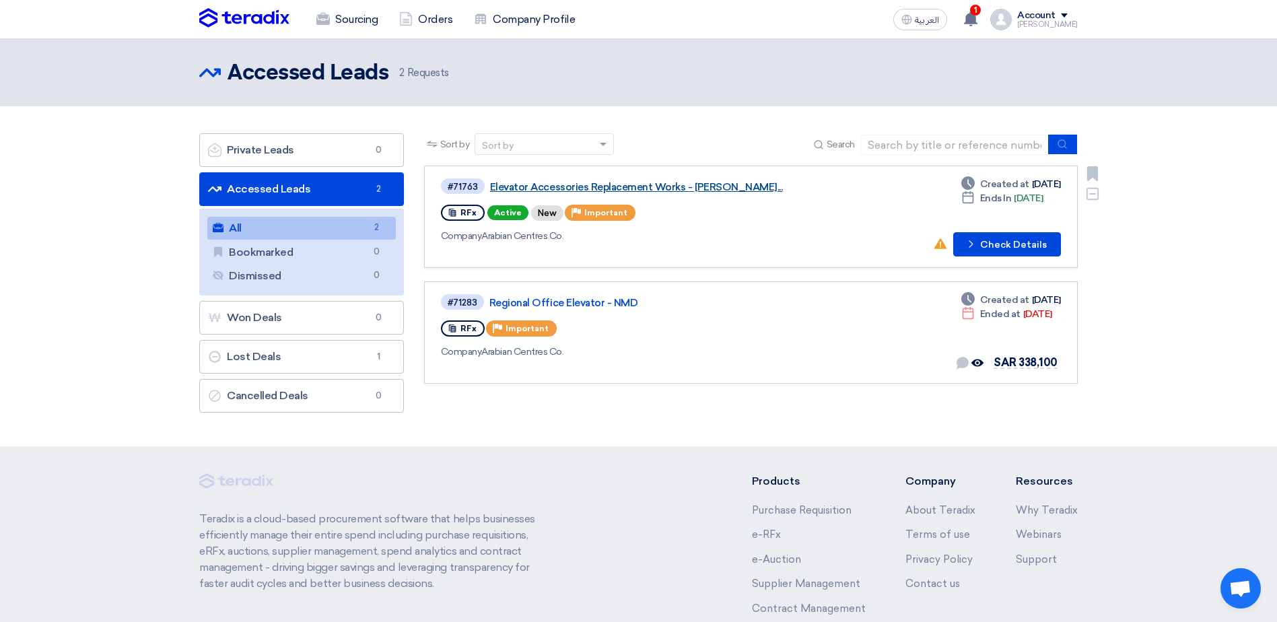
click at [558, 184] on link "Elevator Accessories Replacement Works - Aziz..." at bounding box center [658, 187] width 337 height 12
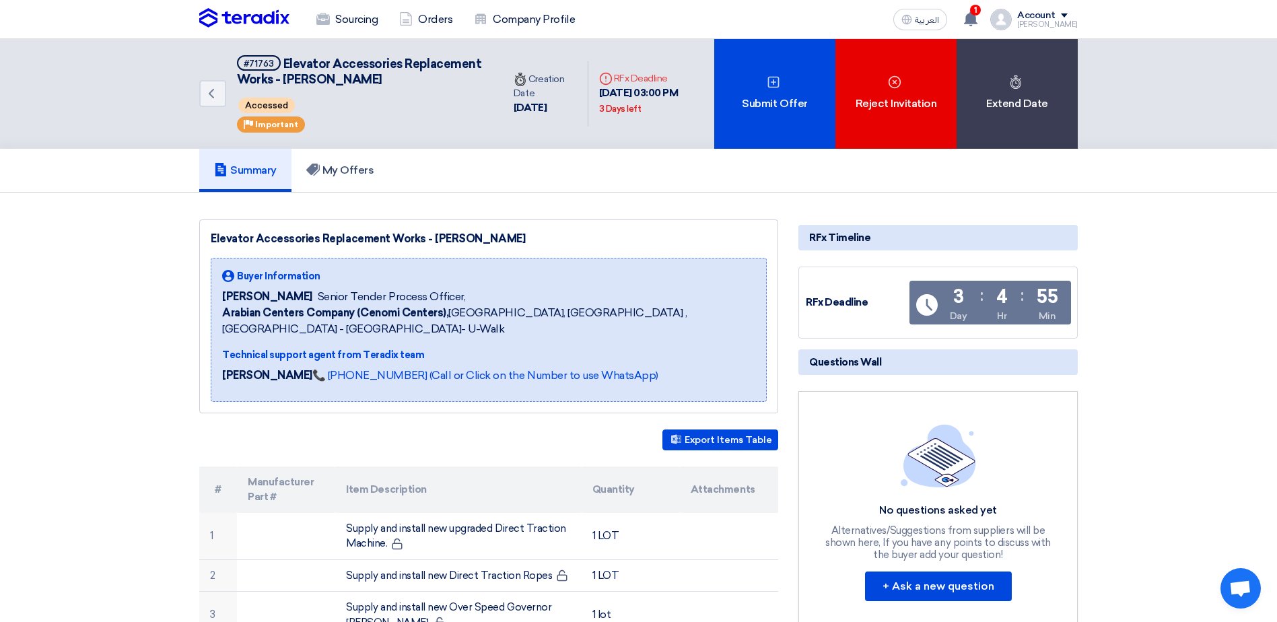
drag, startPoint x: 121, startPoint y: 200, endPoint x: 1134, endPoint y: 471, distance: 1049.1
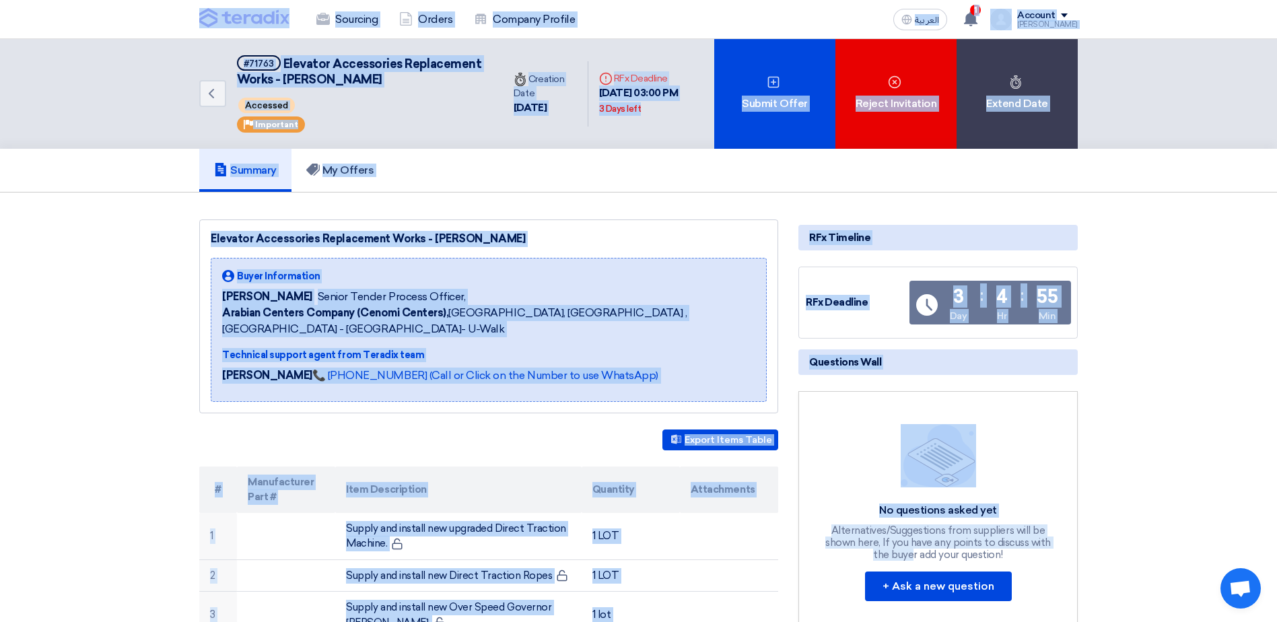
drag, startPoint x: 1131, startPoint y: 541, endPoint x: 90, endPoint y: 21, distance: 1163.0
